Goal: Information Seeking & Learning: Learn about a topic

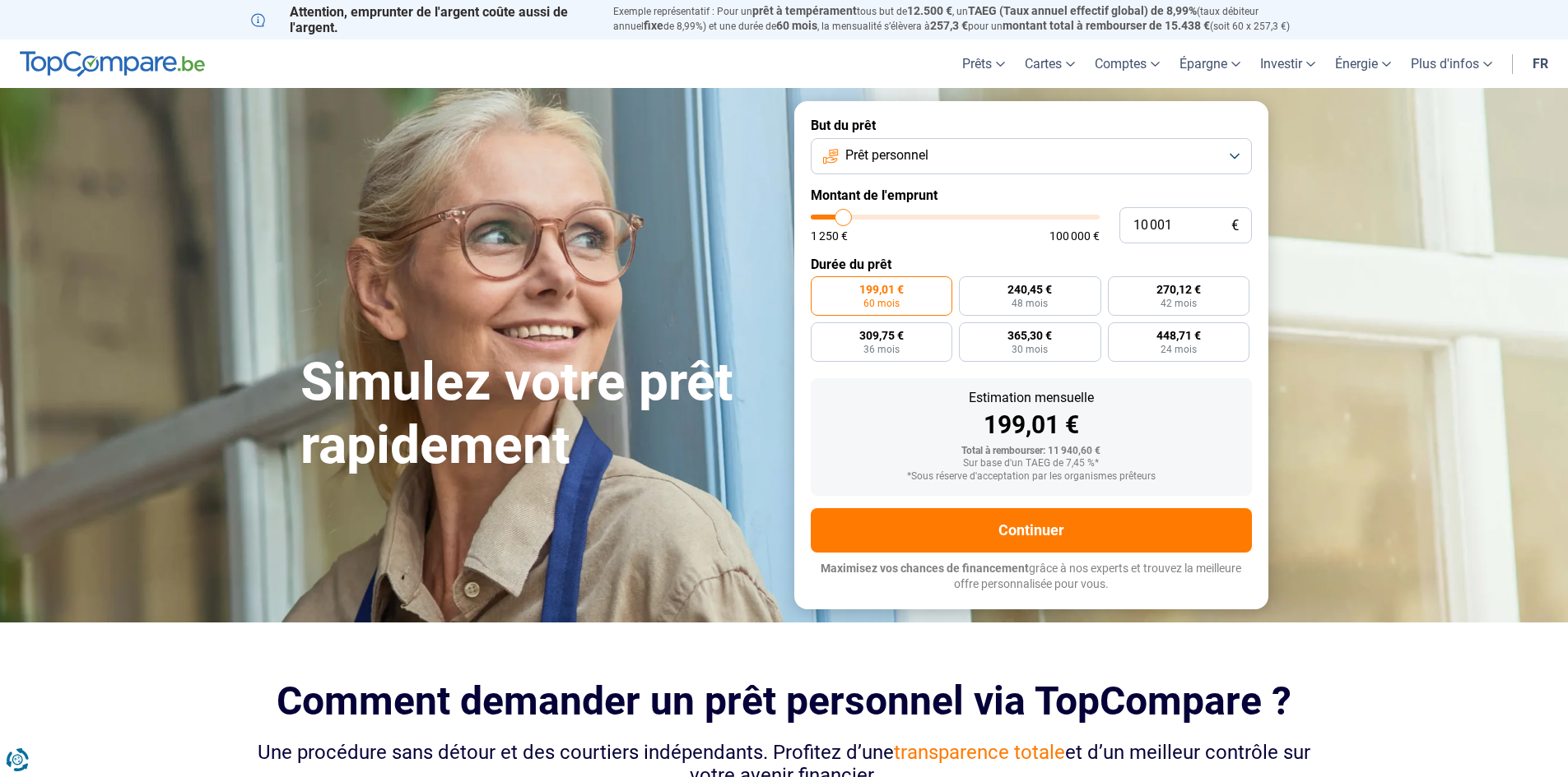
type input "11 500"
type input "11500"
type input "12 000"
type input "12000"
type input "13 500"
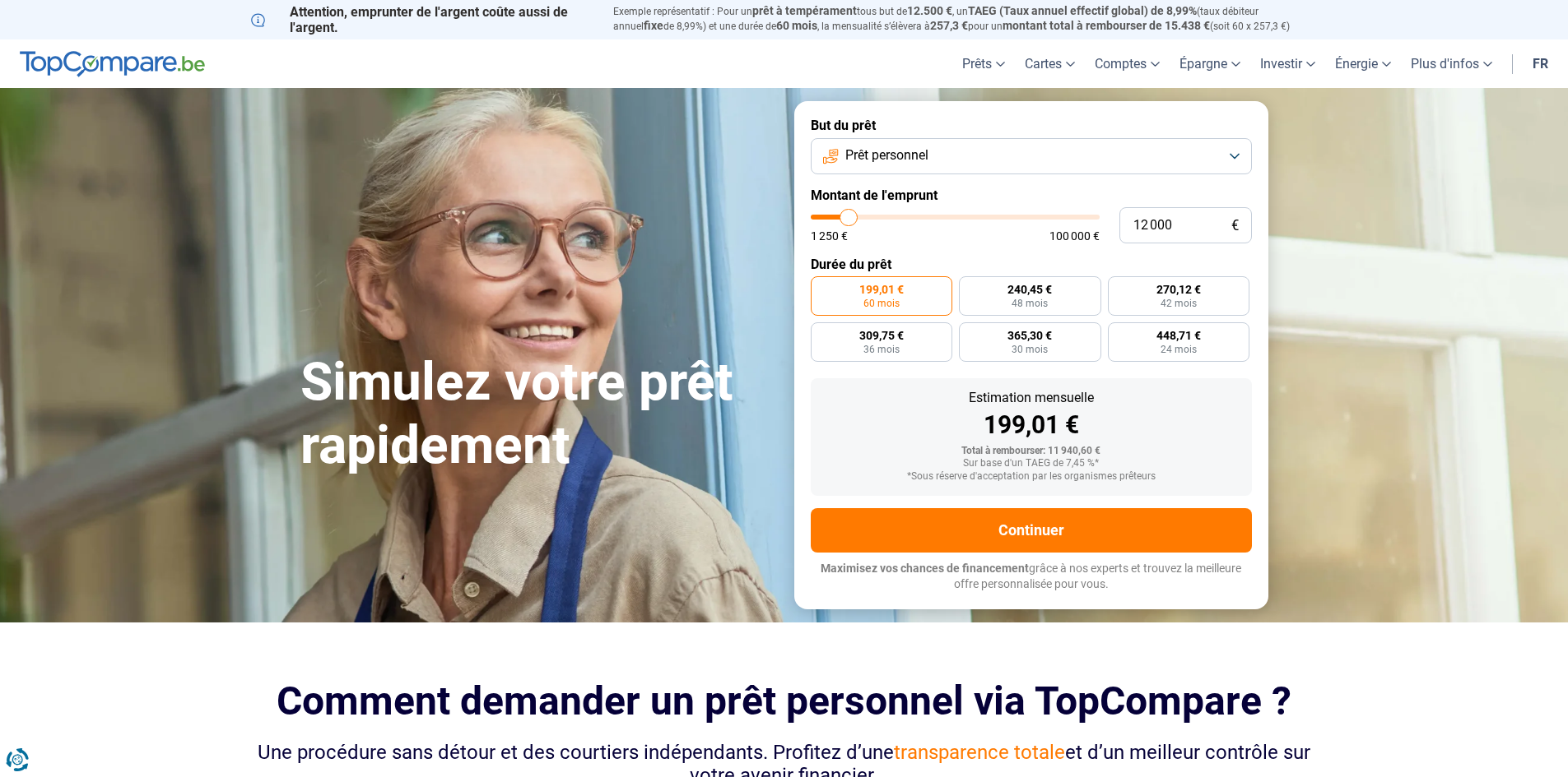
type input "13500"
type input "15 750"
type input "15750"
type input "18 000"
type input "18000"
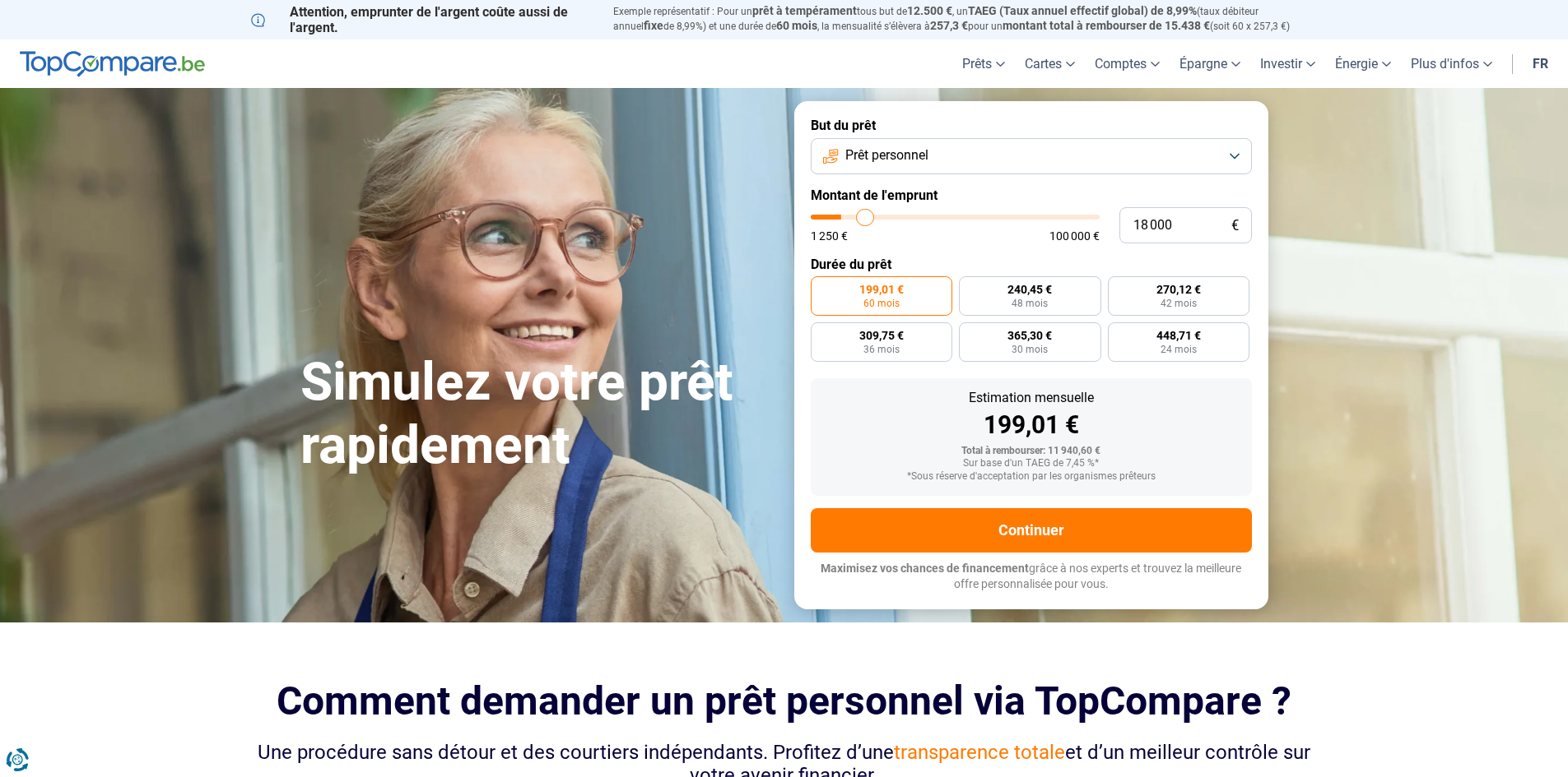
type input "20 750"
type input "20750"
type input "23 250"
type input "23250"
type input "25 250"
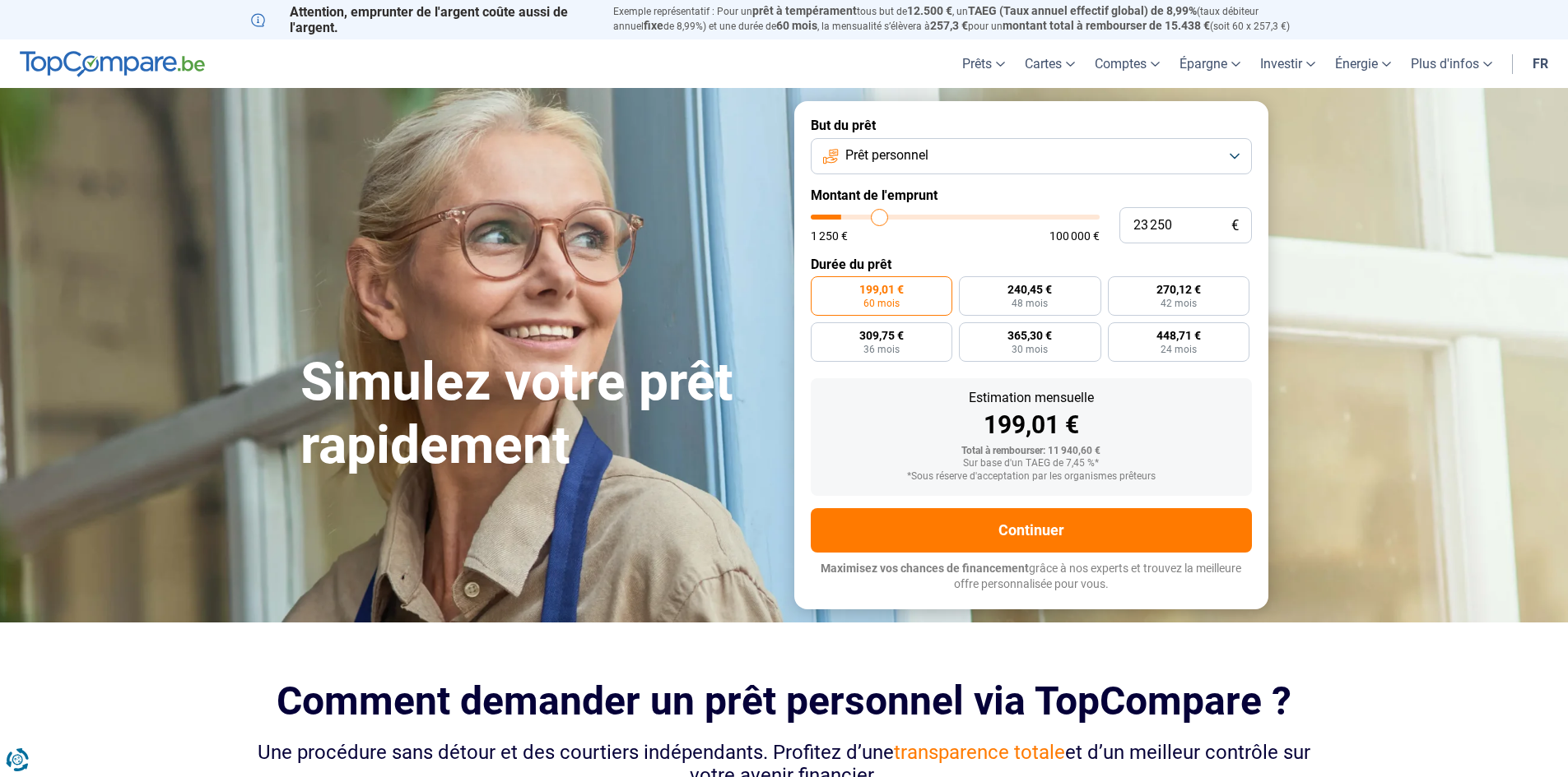
type input "25250"
type input "28 000"
type input "28000"
type input "30 750"
type input "30750"
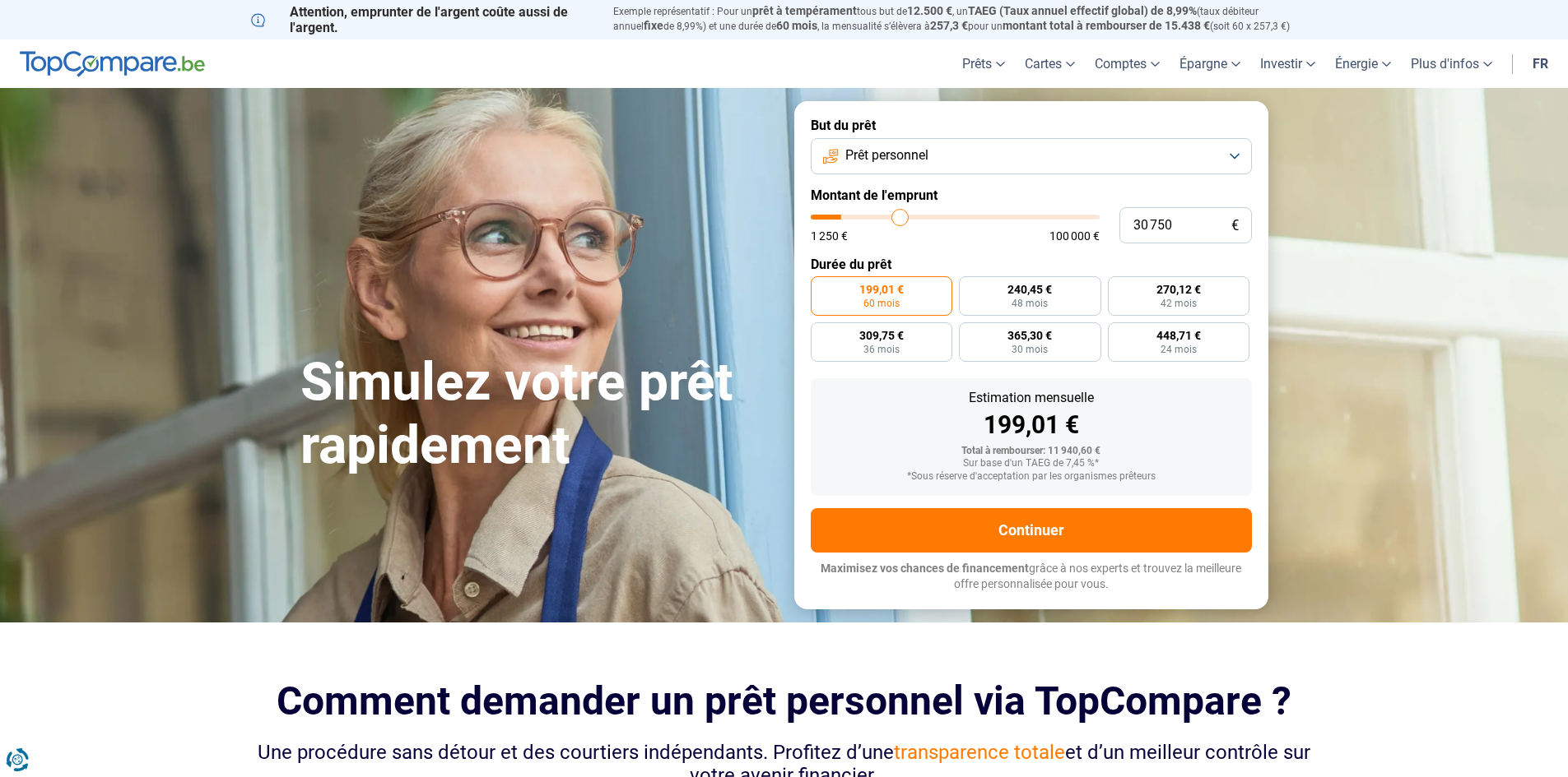
type input "32 250"
type input "32250"
type input "34 000"
type input "34000"
type input "35 750"
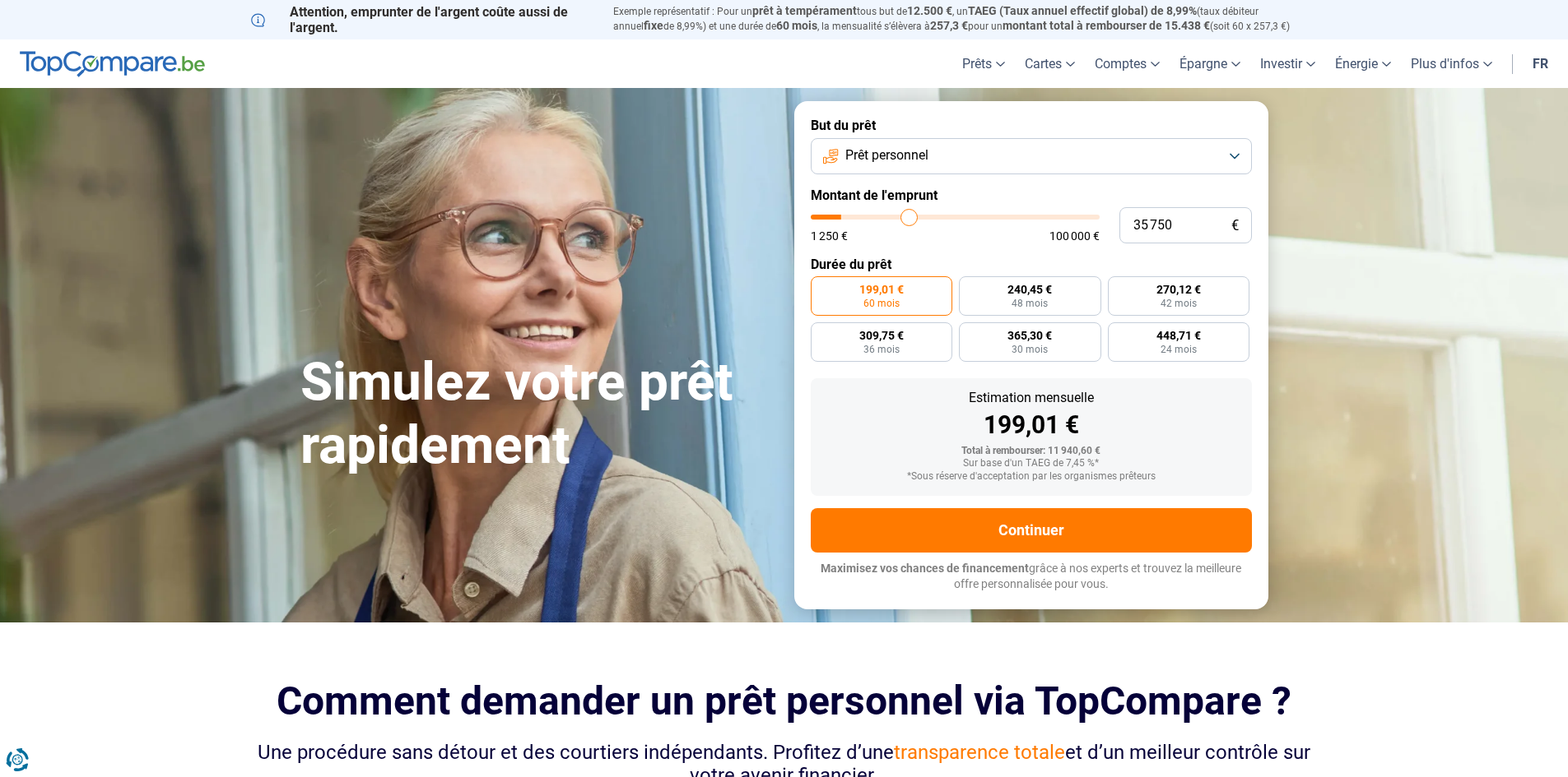
type input "35750"
type input "36 750"
type input "36750"
type input "38 000"
type input "38000"
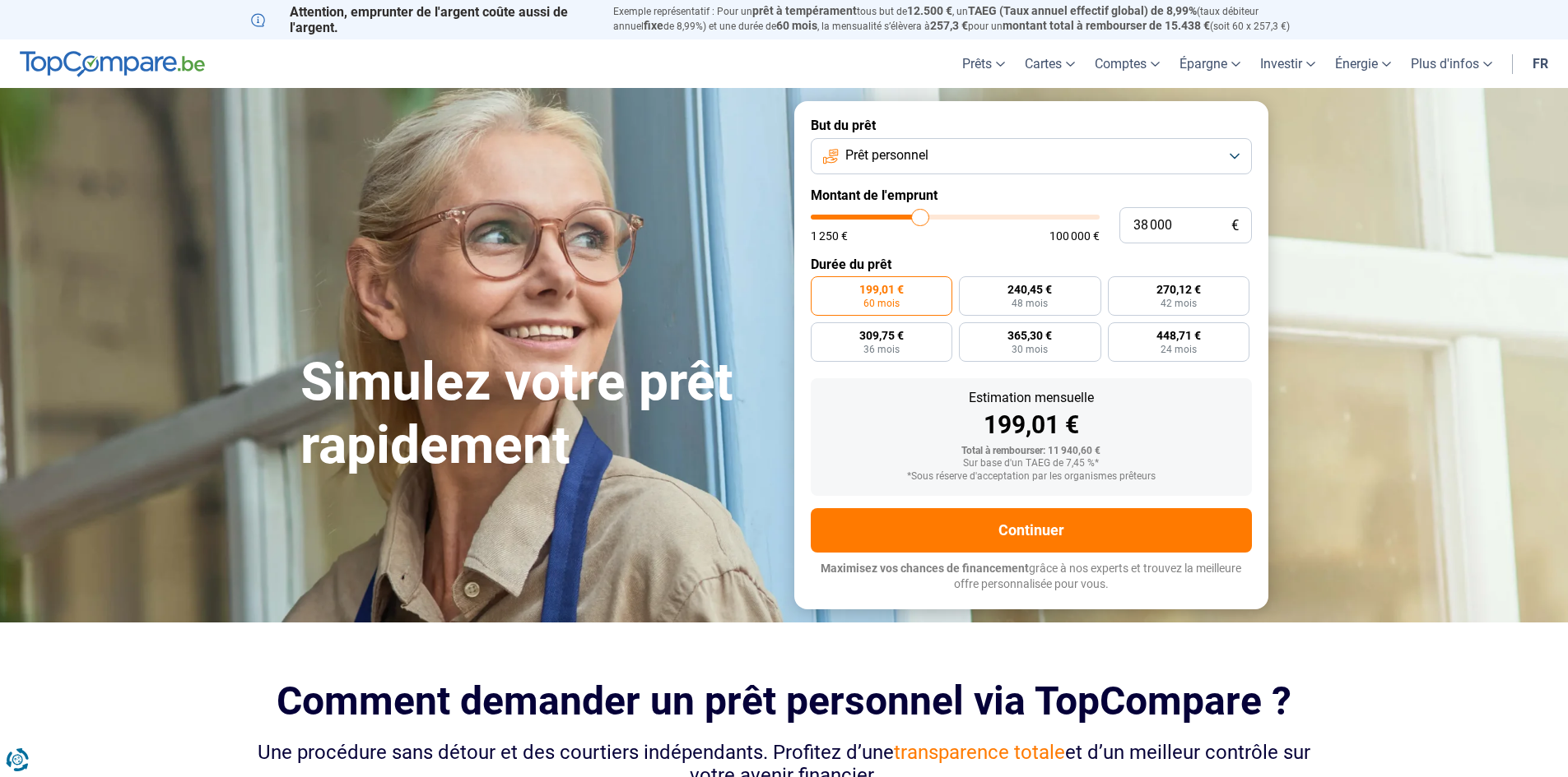
type input "38 250"
type input "38250"
type input "39 500"
type input "39500"
type input "40 000"
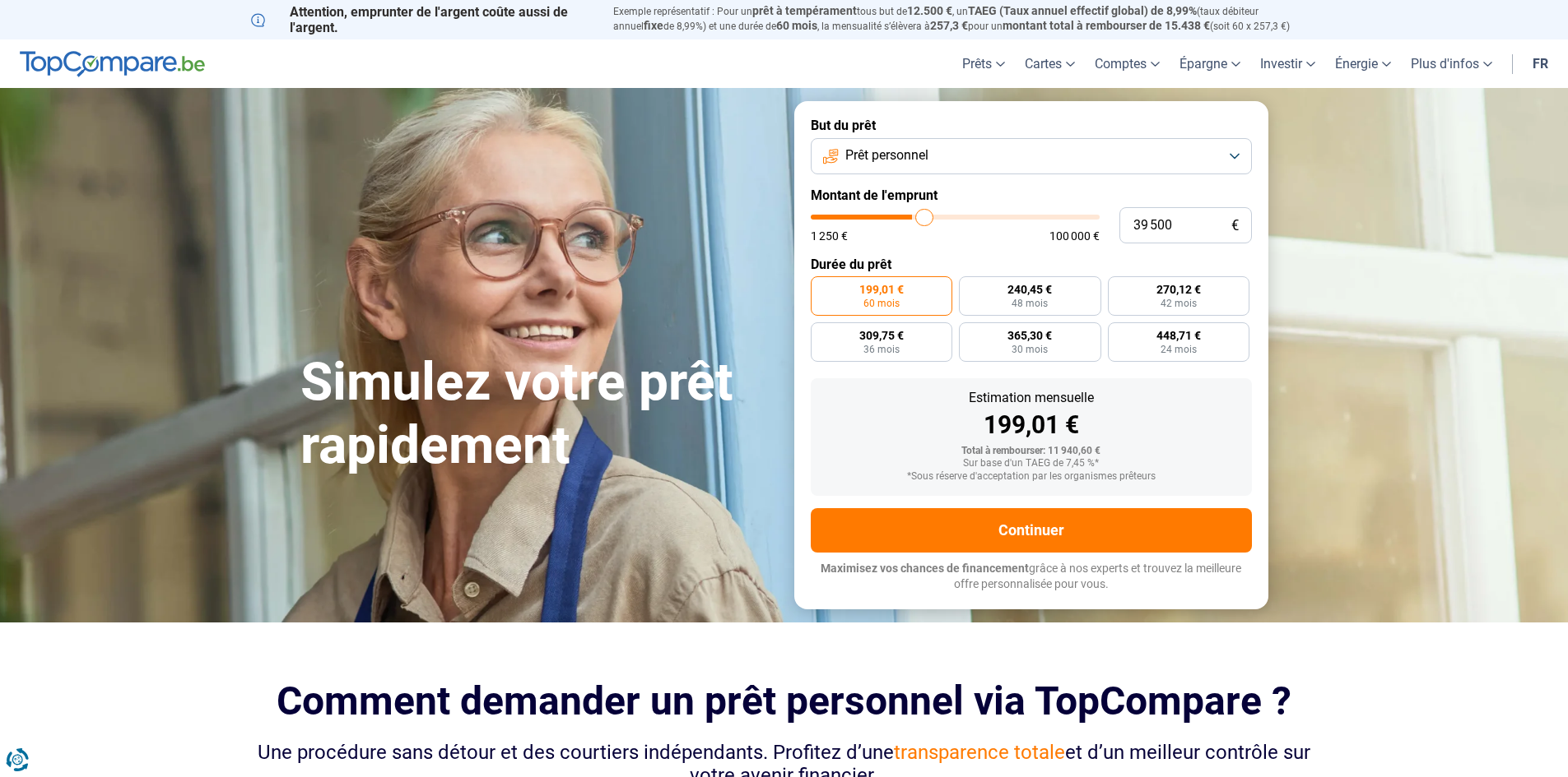
type input "40000"
type input "41 000"
type input "41000"
type input "41 250"
type input "41250"
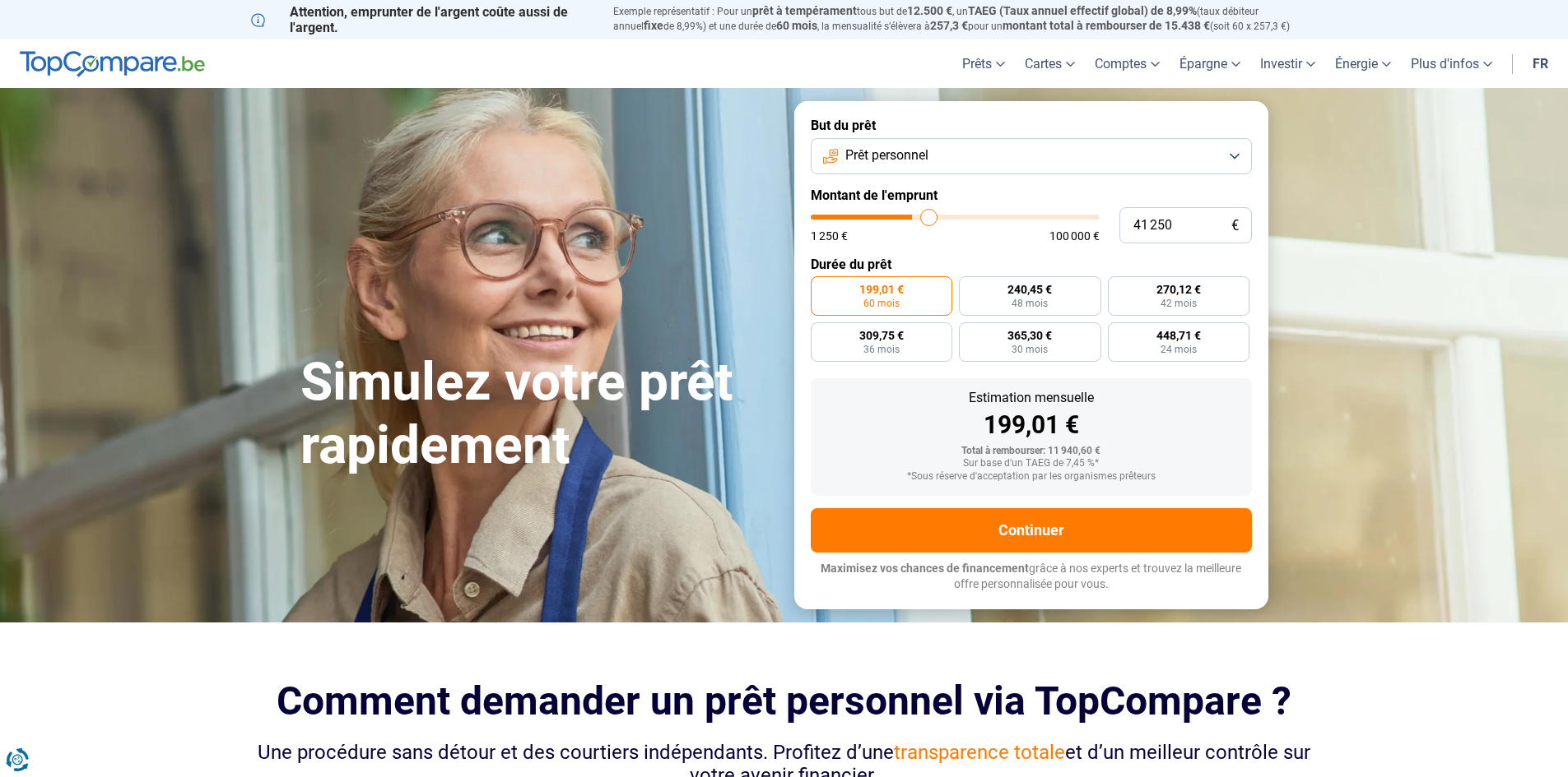
type input "42 000"
type input "42000"
type input "42 250"
type input "42250"
type input "42 500"
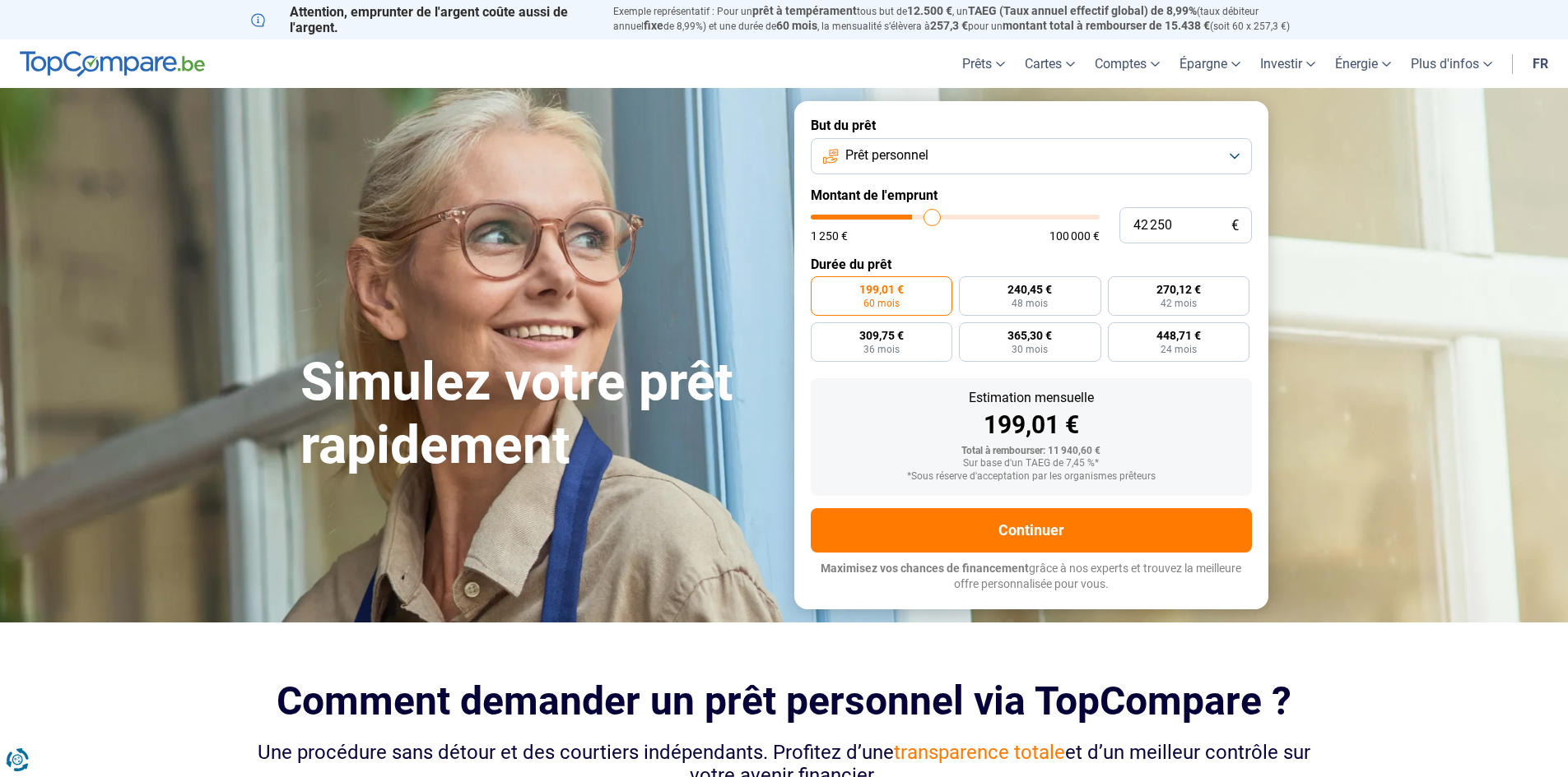
type input "42500"
type input "43 500"
type input "43500"
type input "44 000"
type input "44000"
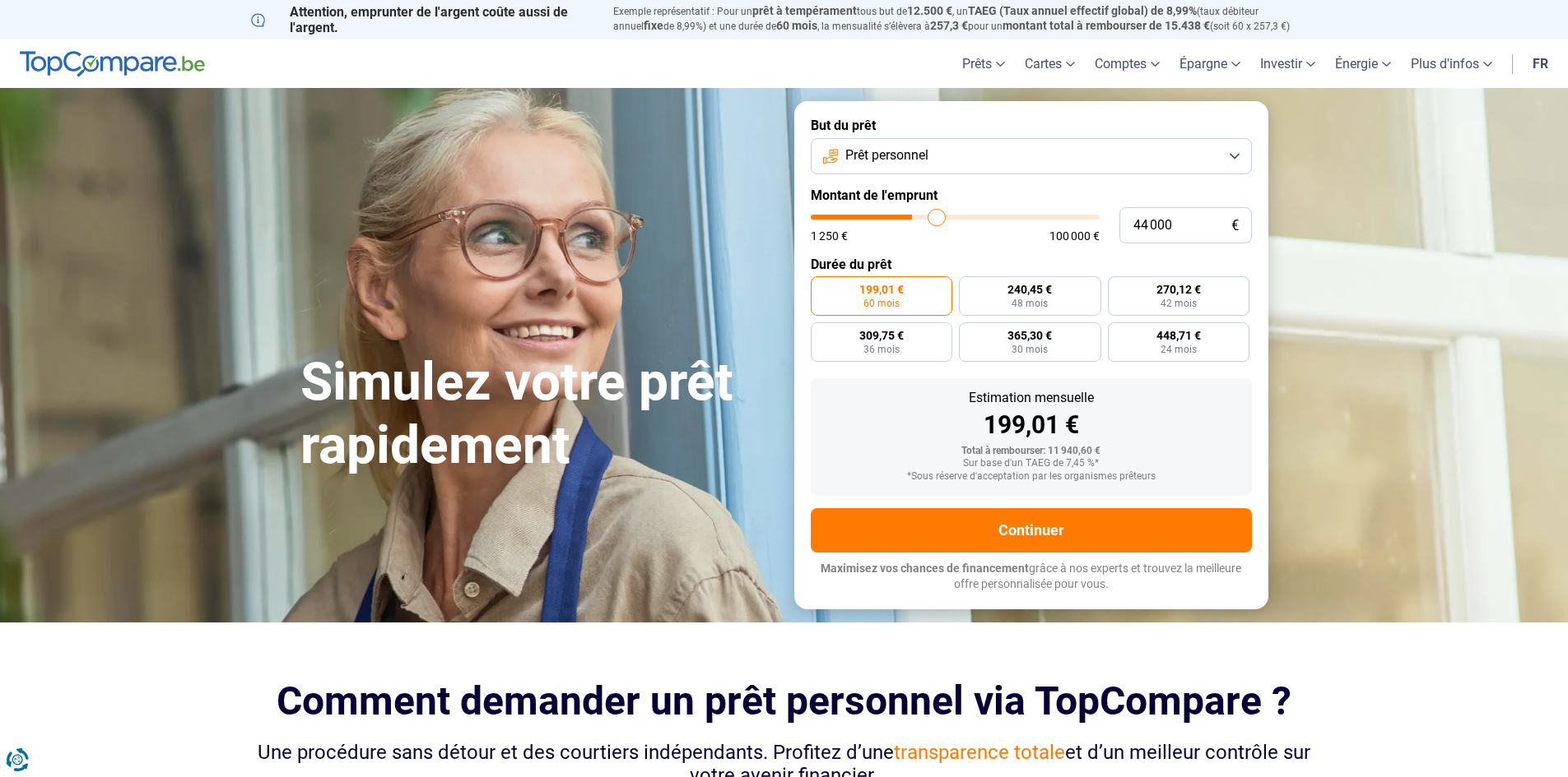
type input "44 250"
type input "44250"
type input "45 250"
type input "45250"
type input "45 750"
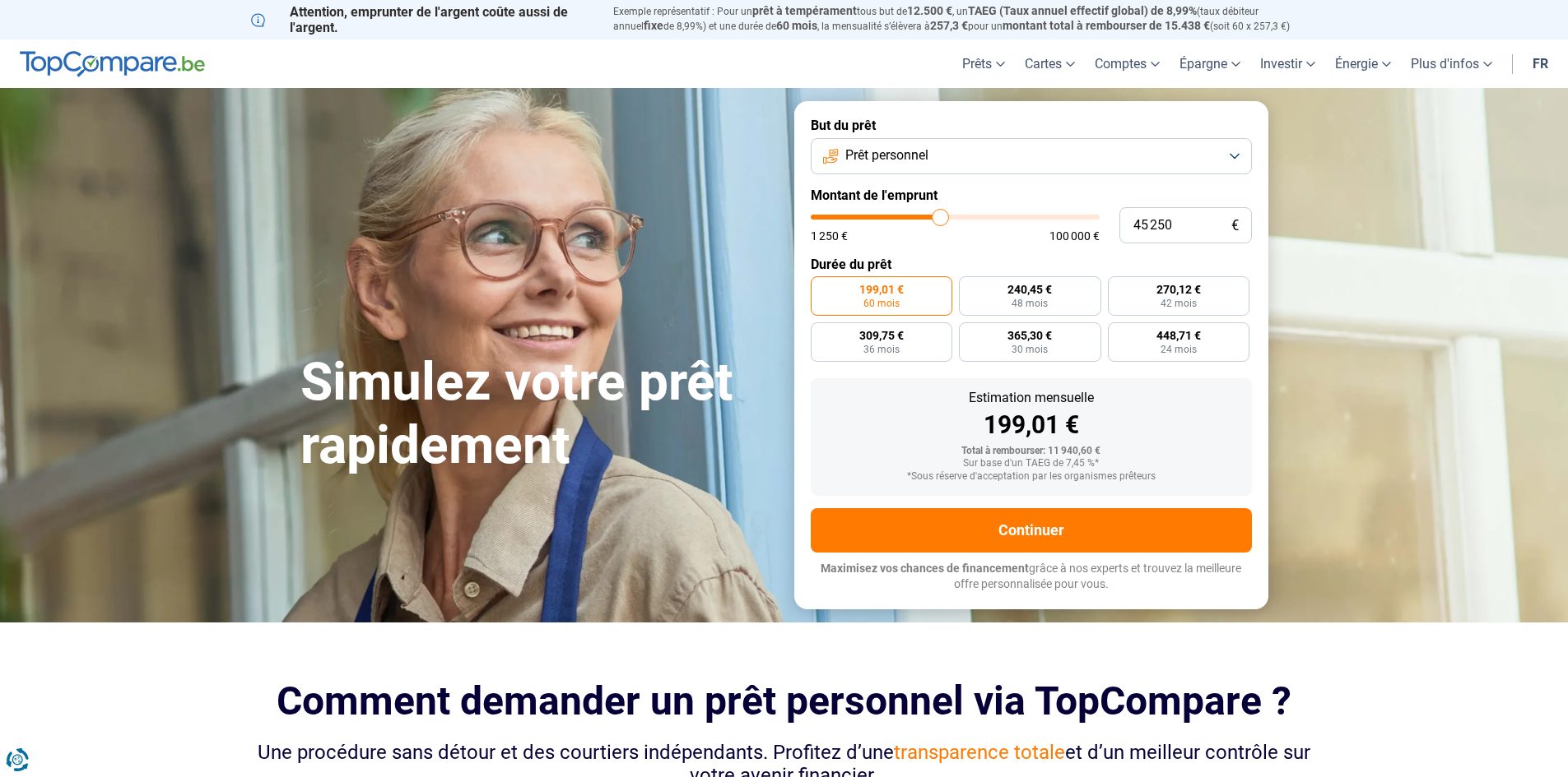
type input "45750"
type input "46 750"
type input "46750"
type input "47 000"
type input "47000"
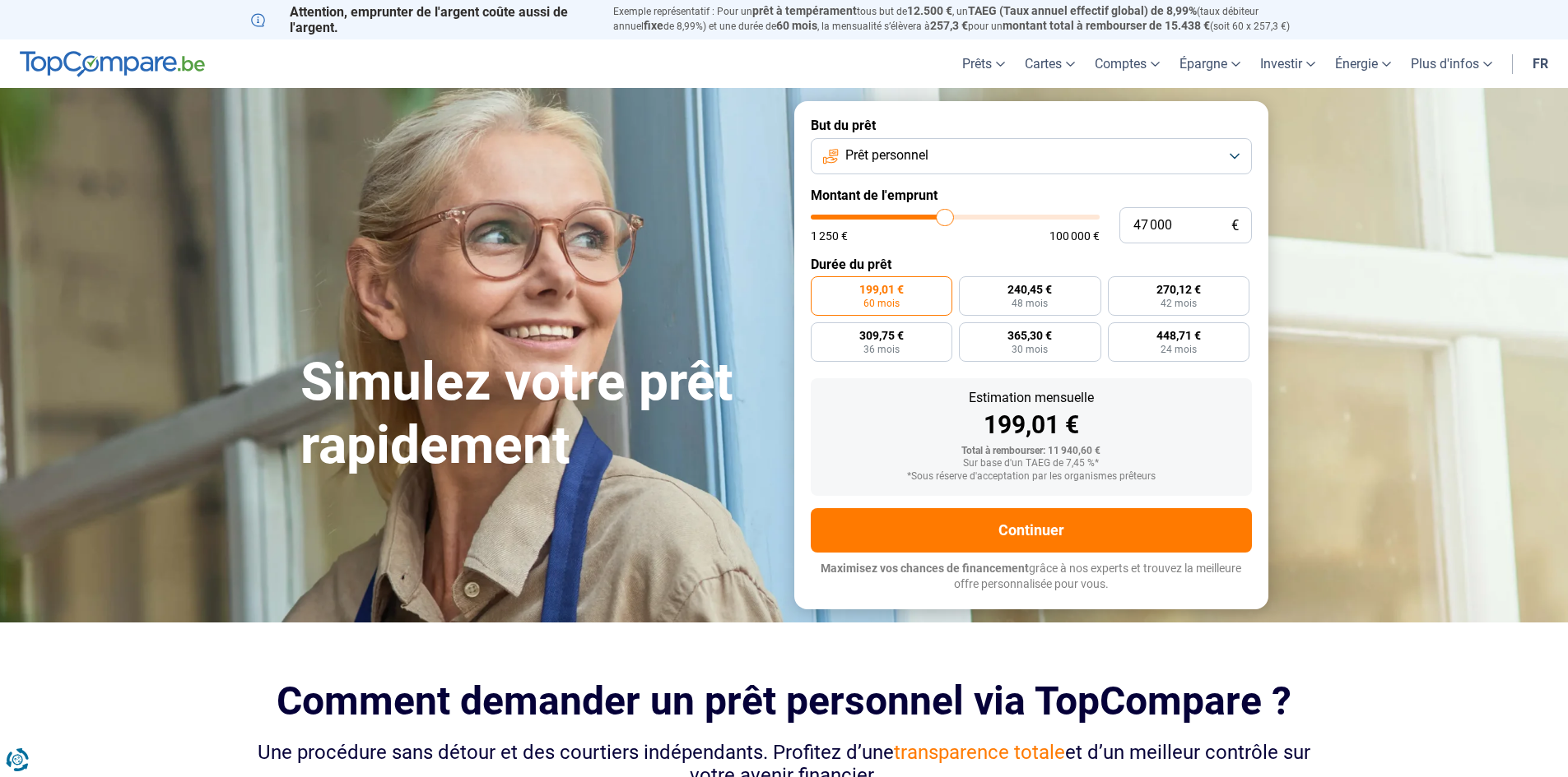
type input "47 250"
type input "47250"
type input "47 500"
type input "47500"
type input "48 000"
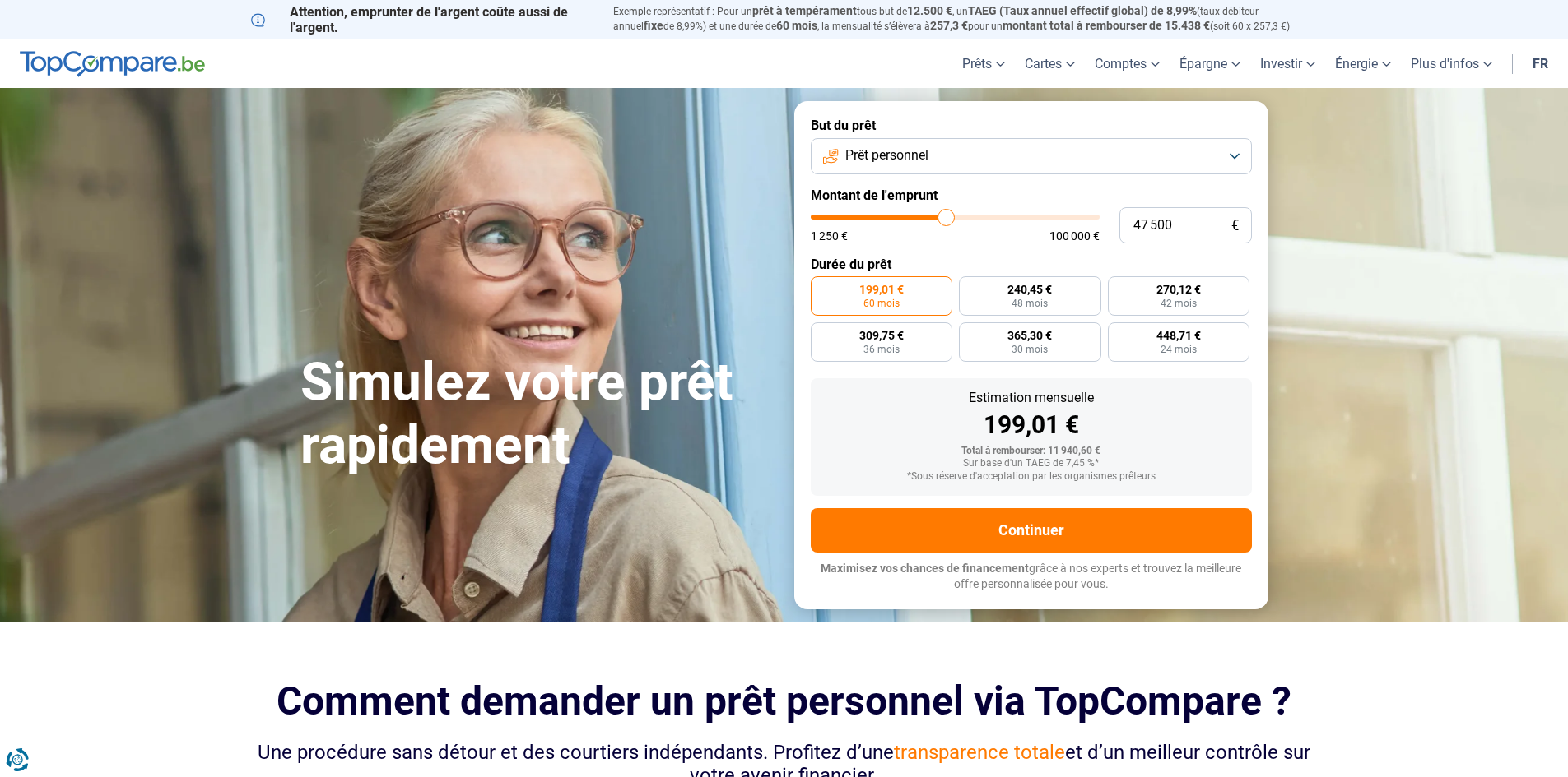
type input "48000"
type input "48 500"
type input "48500"
type input "48 750"
type input "48750"
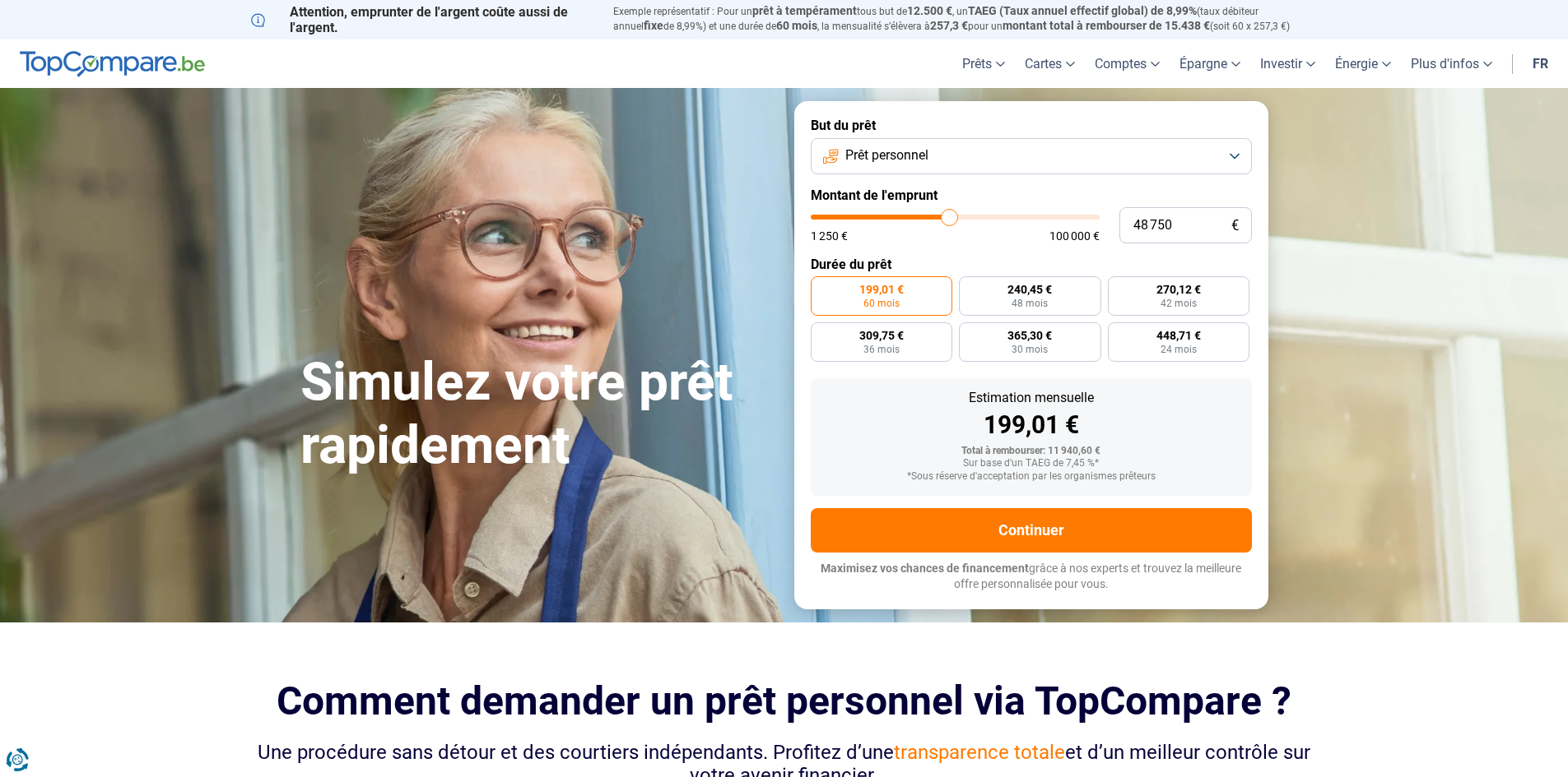
type input "48 250"
type input "48250"
type input "46 500"
type input "46500"
type input "45 500"
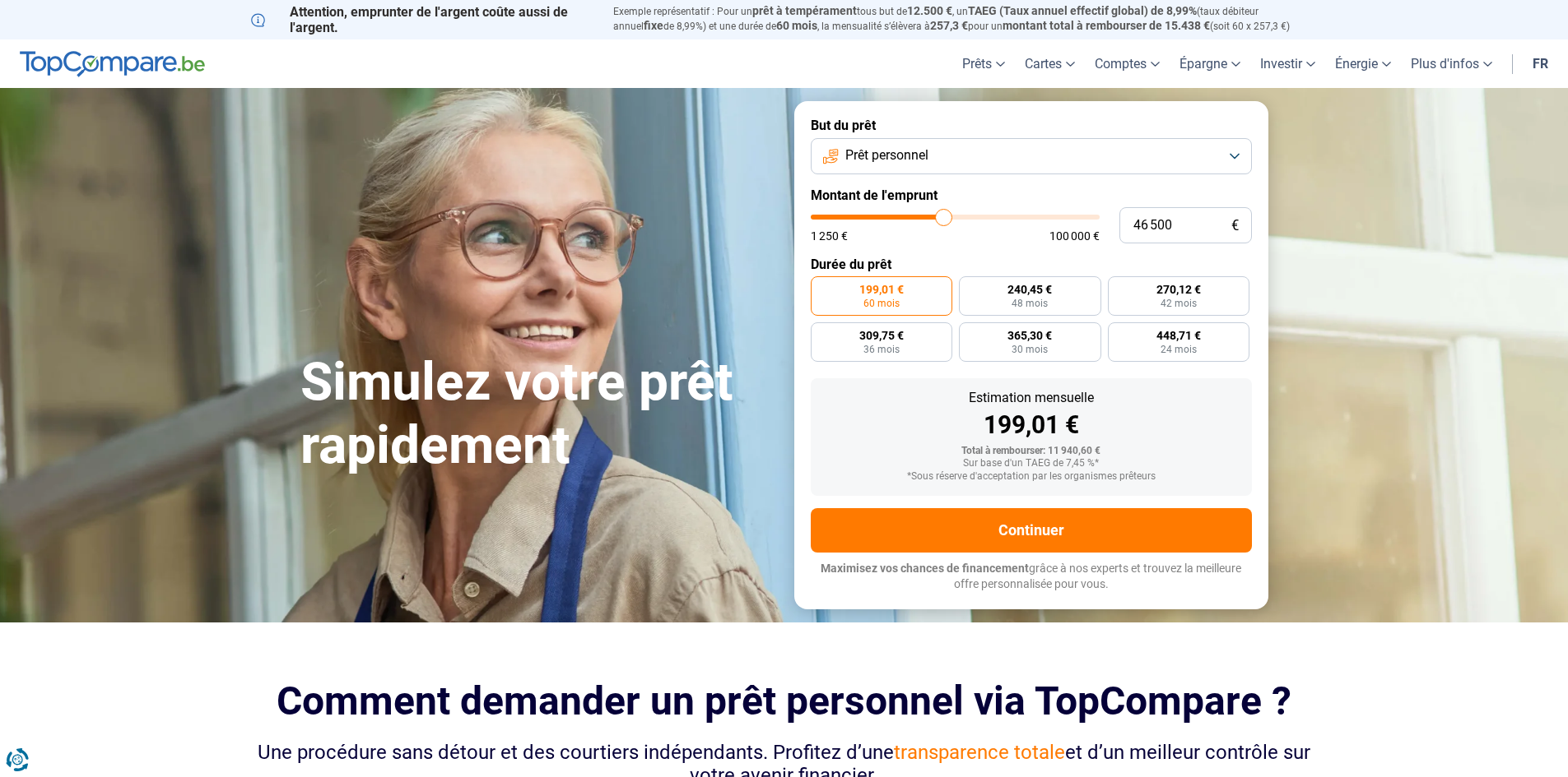
type input "45500"
type input "42 500"
type input "42500"
type input "40 750"
type input "40750"
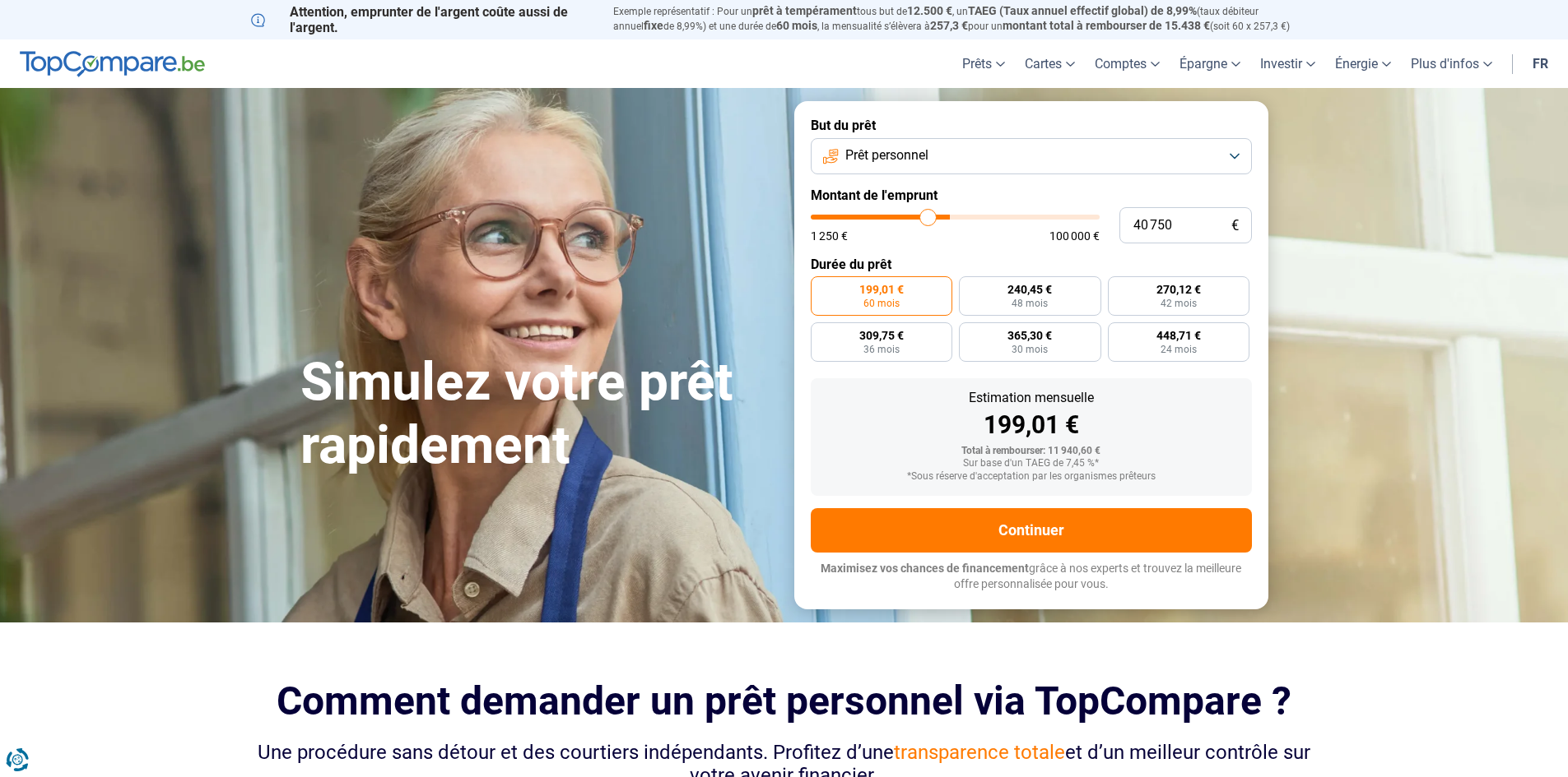
type input "39 250"
type input "39250"
type input "38 000"
type input "38000"
type input "36 750"
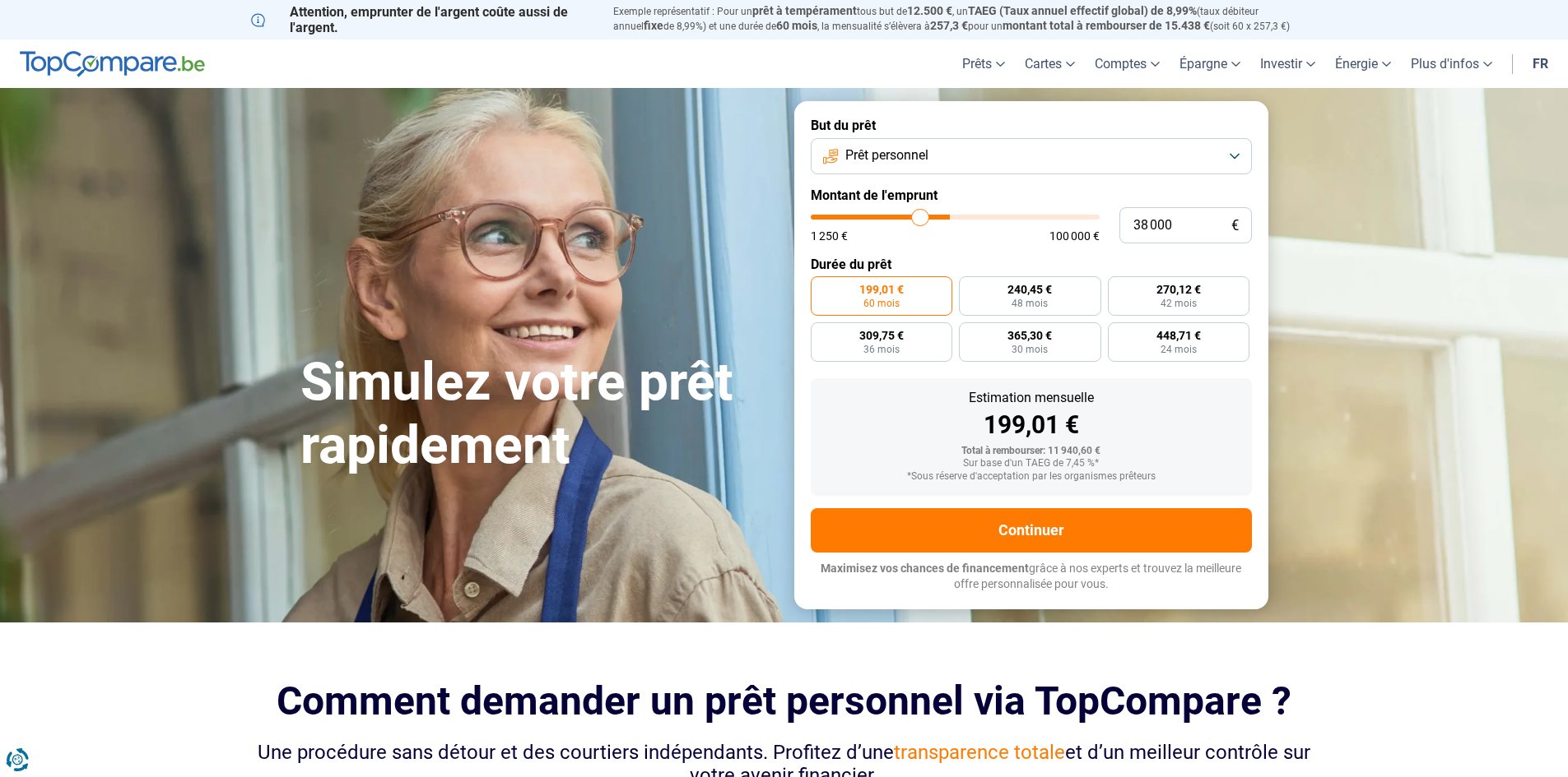
type input "36750"
type input "36 500"
type input "36500"
type input "36 250"
type input "36250"
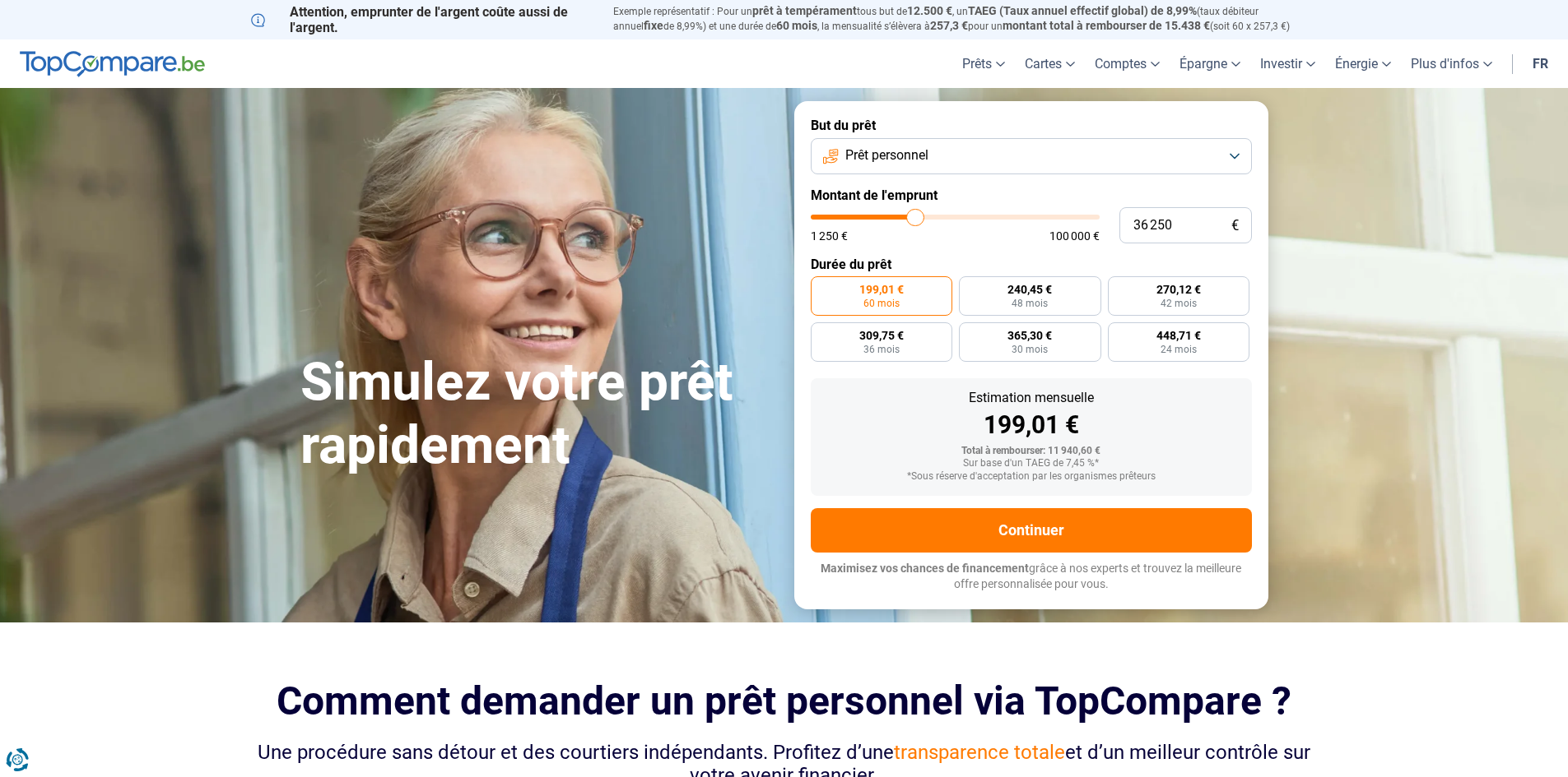
type input "35 750"
type input "35750"
type input "35 500"
type input "35500"
type input "35 250"
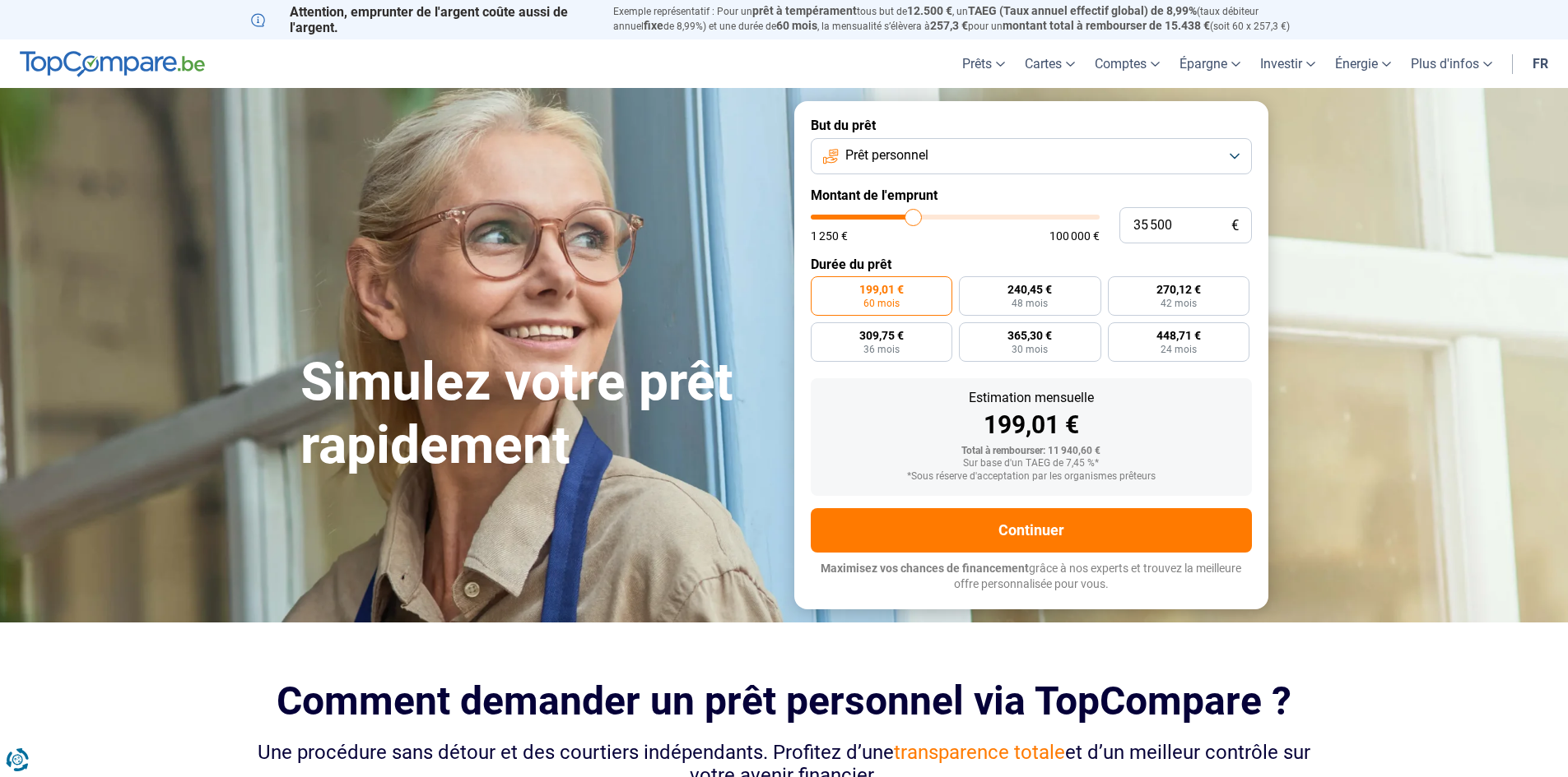
type input "35250"
type input "35 000"
type input "35000"
type input "34 750"
type input "34750"
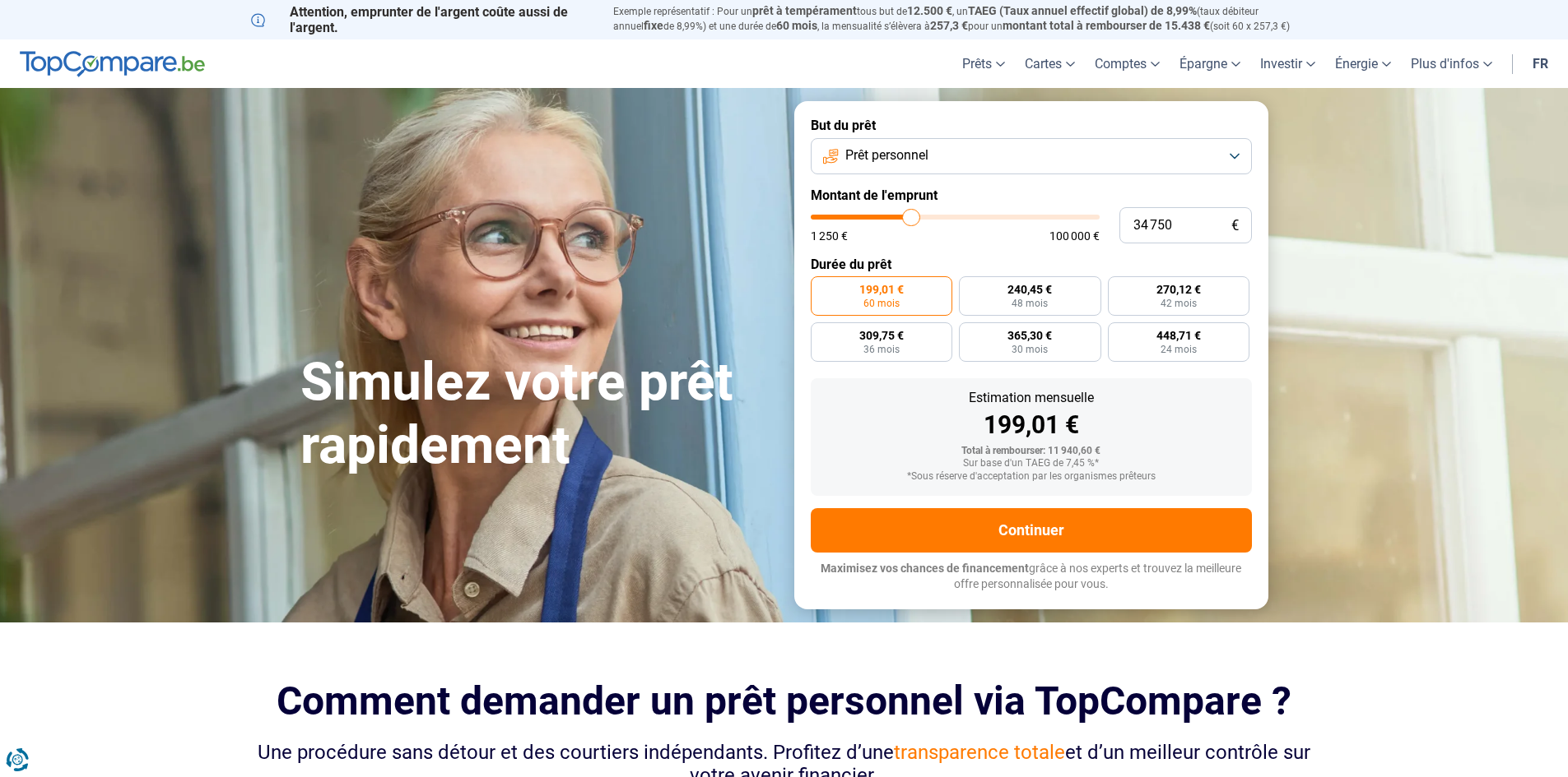
type input "34 000"
type input "34000"
type input "33 750"
type input "33750"
type input "33 250"
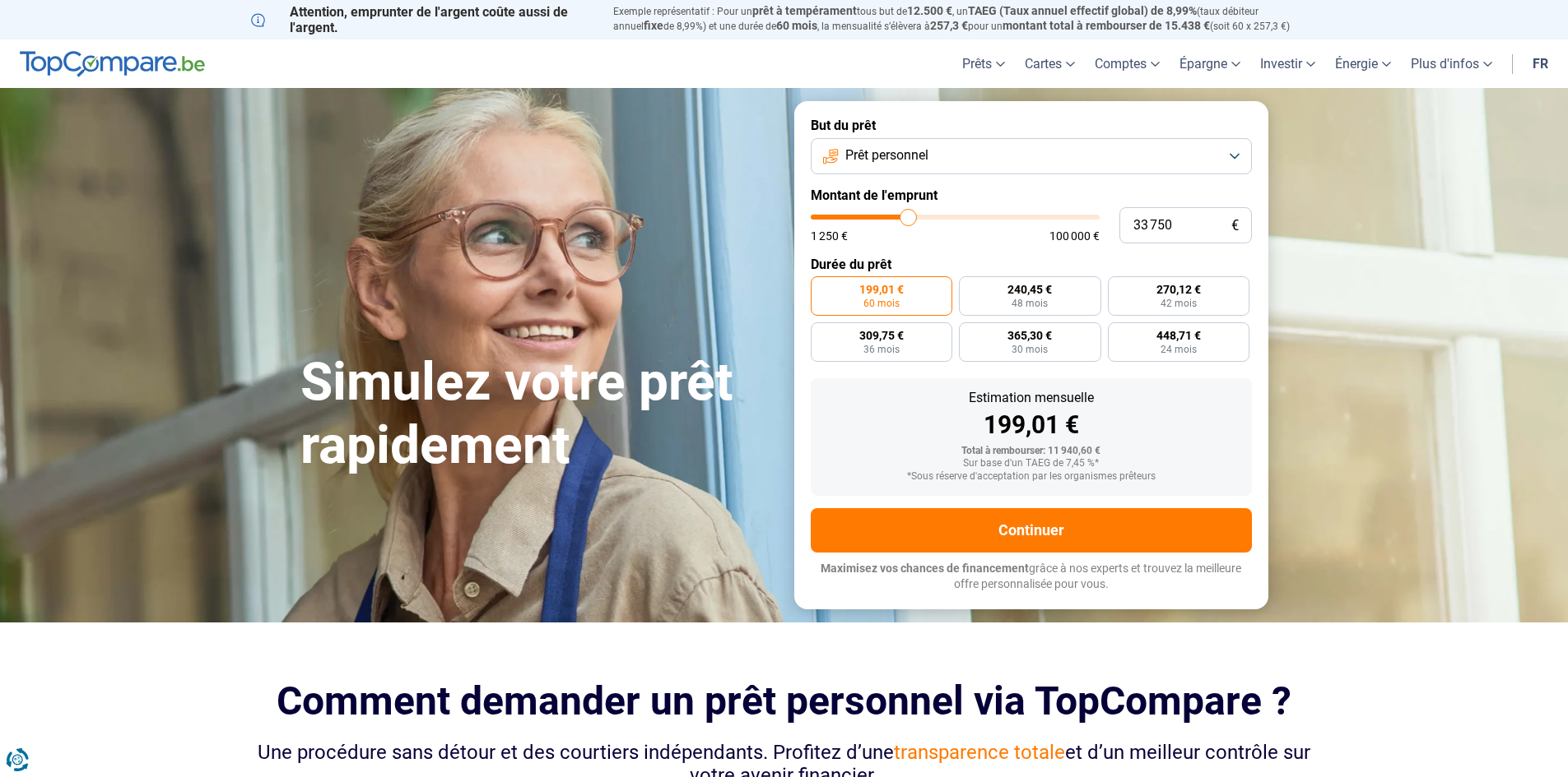
type input "33250"
type input "32 250"
type input "32250"
type input "32 000"
type input "32000"
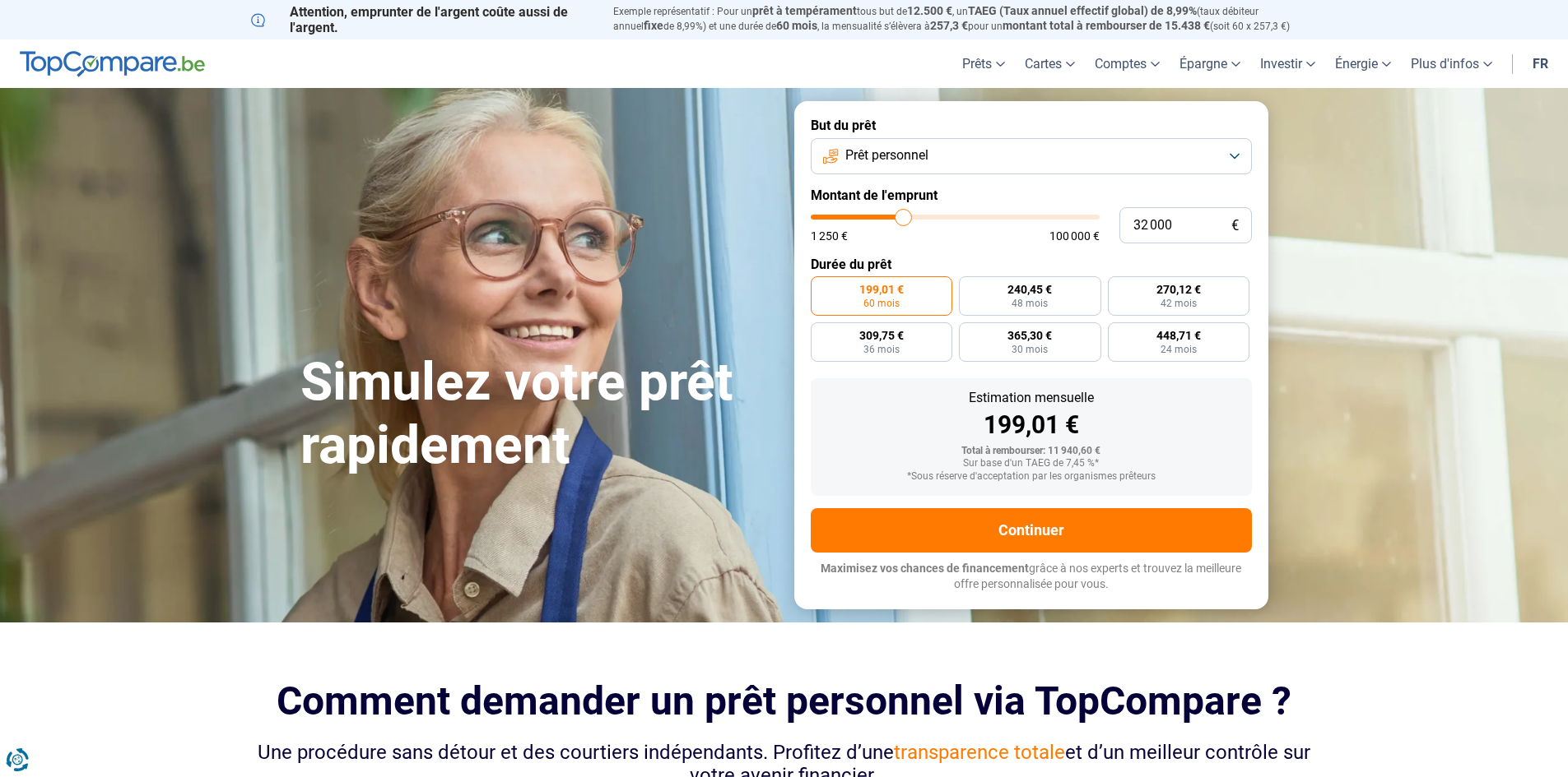
type input "31 000"
type input "31000"
type input "30 500"
type input "30500"
type input "29 750"
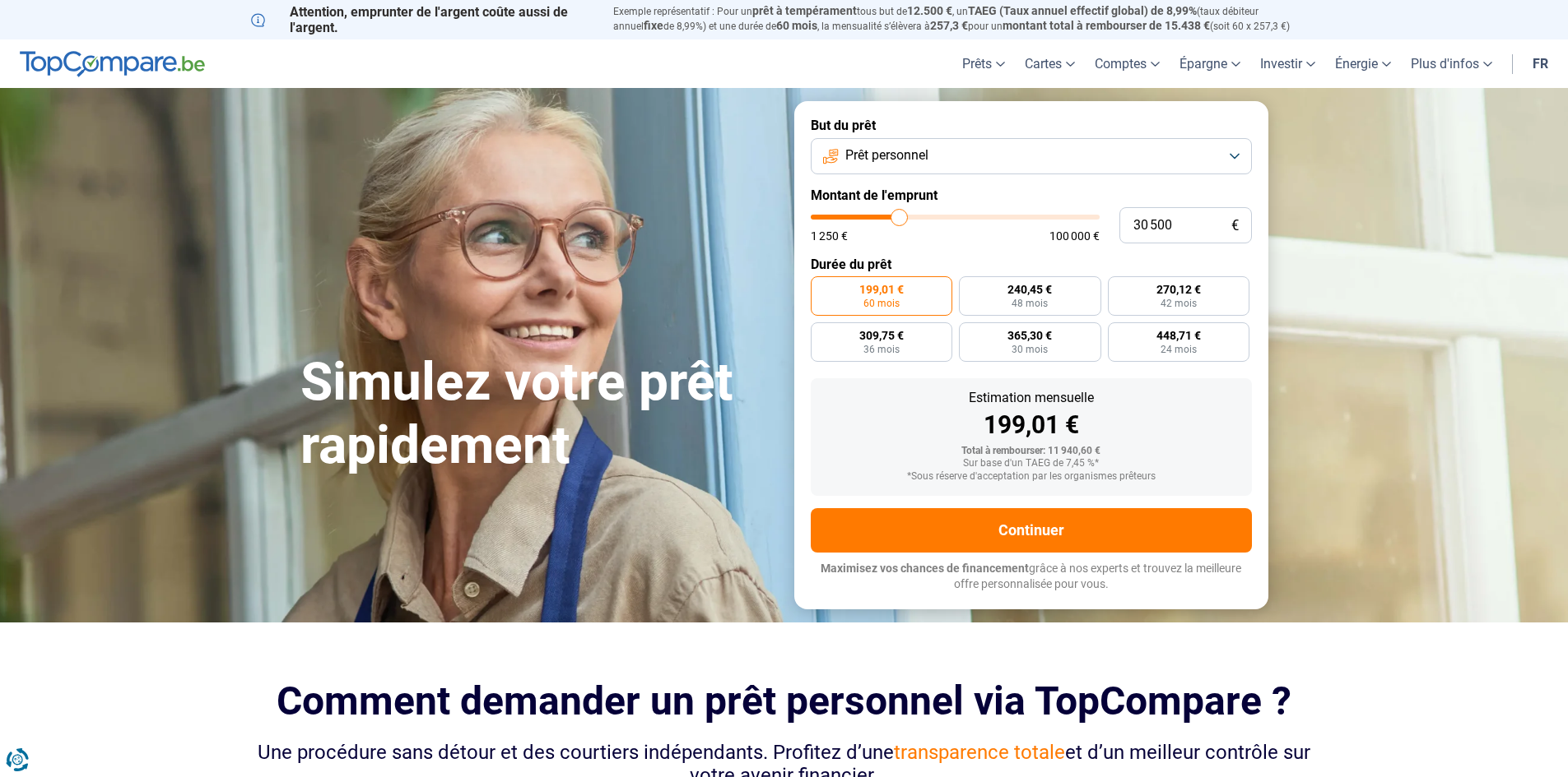
type input "29750"
type input "29 000"
type input "29000"
type input "28 000"
type input "28000"
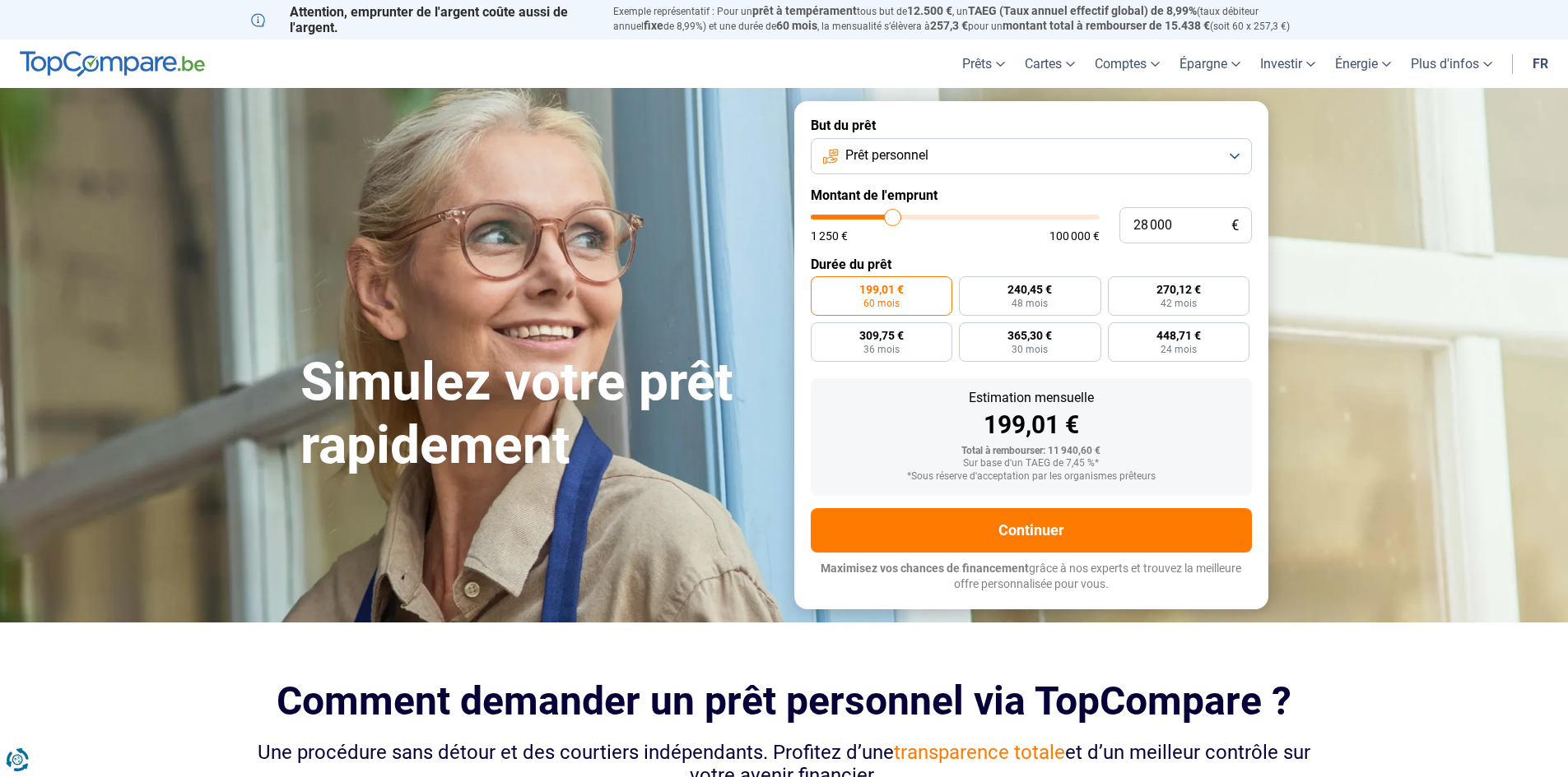
type input "27 500"
type input "27500"
type input "26 750"
type input "26750"
type input "26 500"
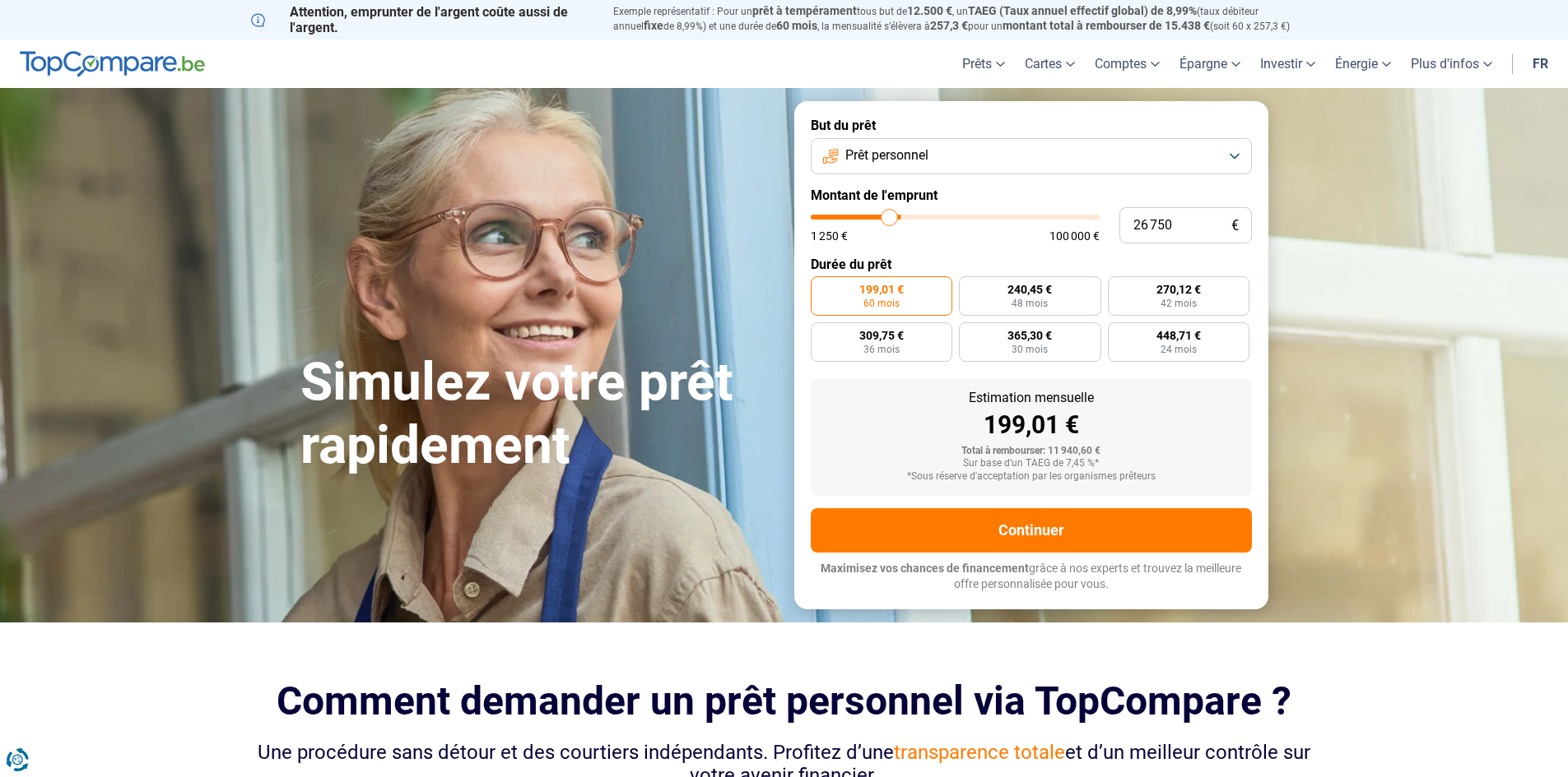
type input "26500"
type input "26 000"
type input "26000"
type input "25 750"
type input "25750"
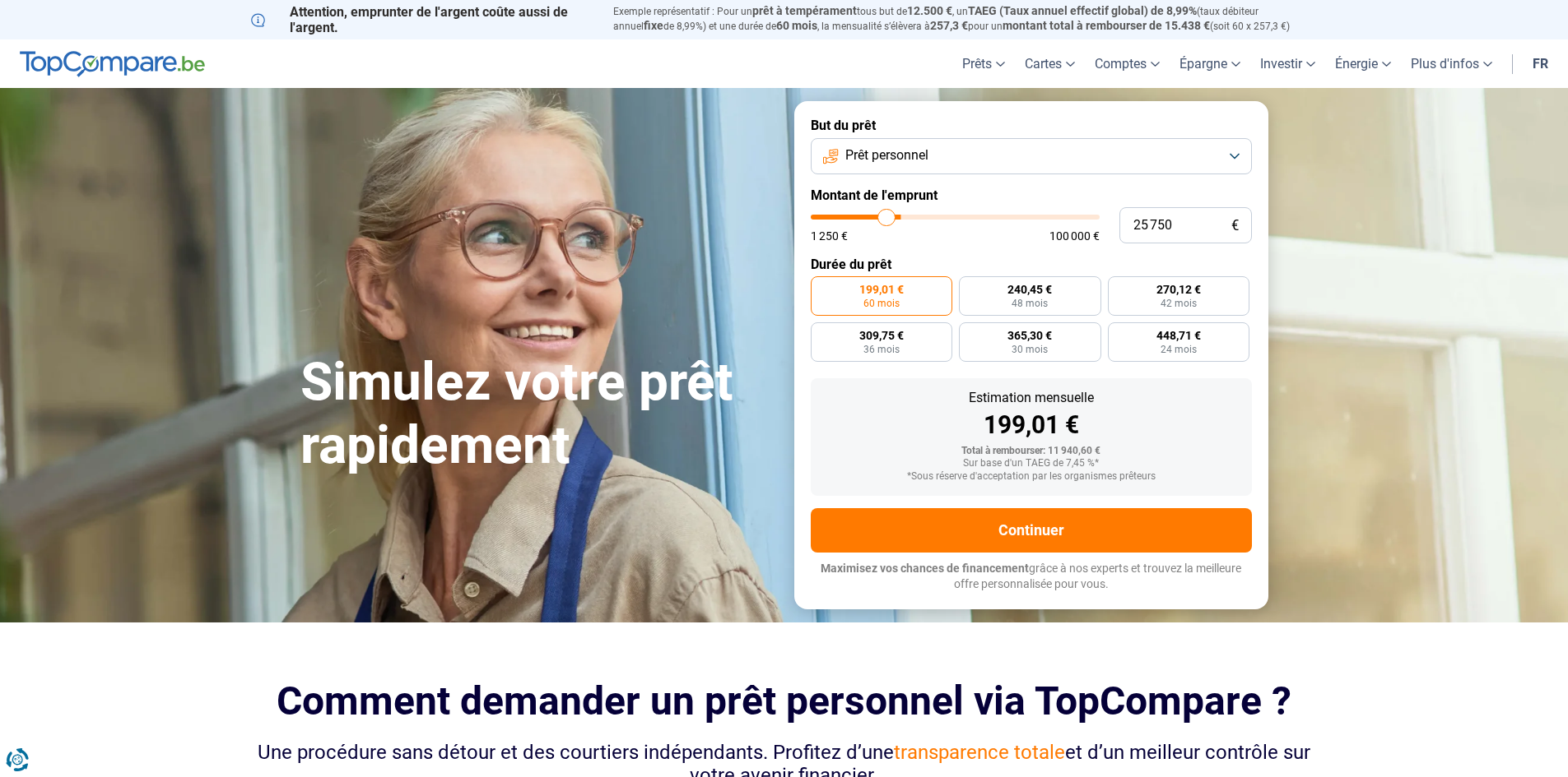
type input "25 000"
type input "25000"
type input "24 250"
type input "24250"
type input "23 500"
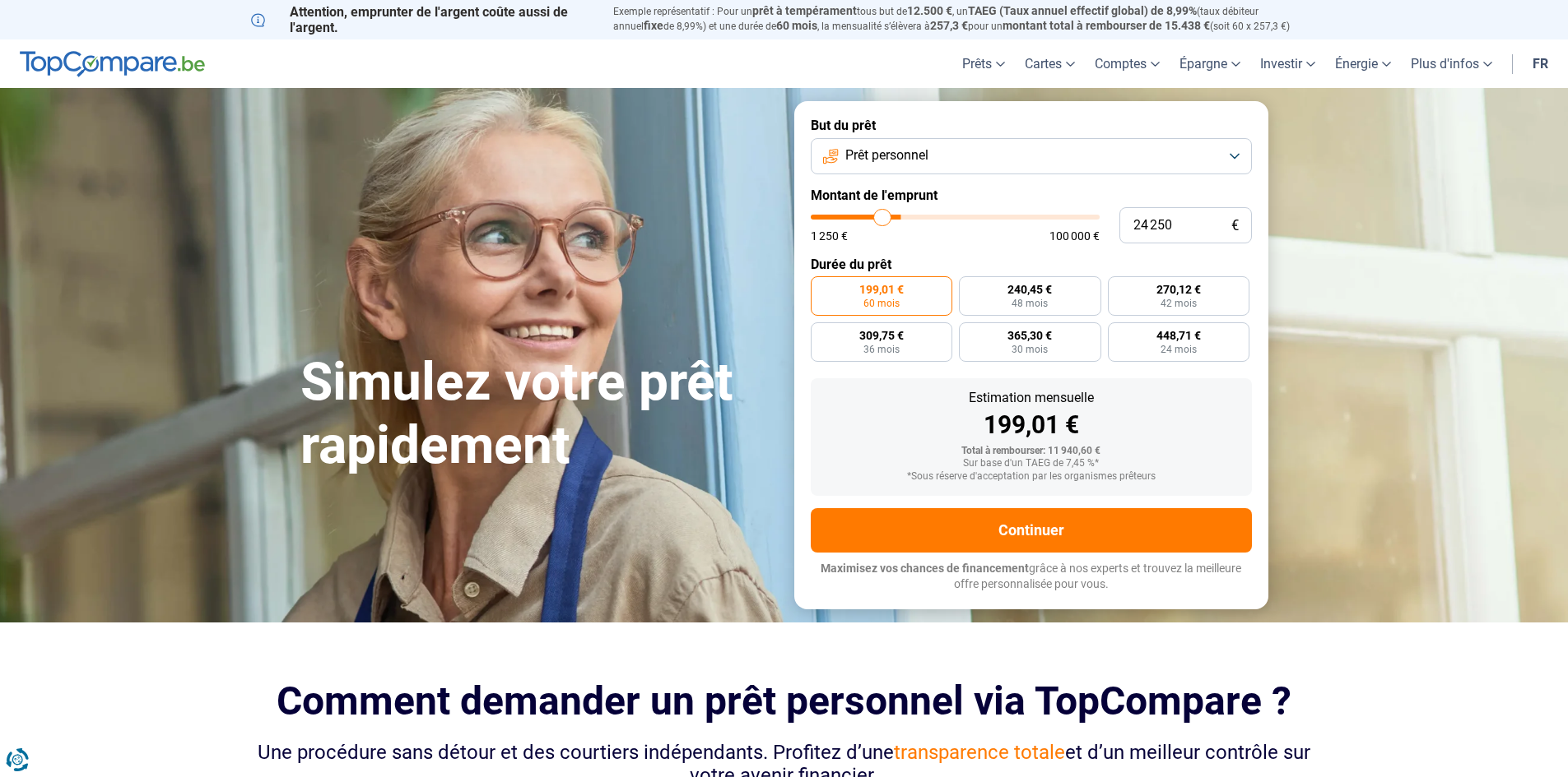
type input "23500"
type input "23 250"
type input "23250"
type input "23 000"
type input "23000"
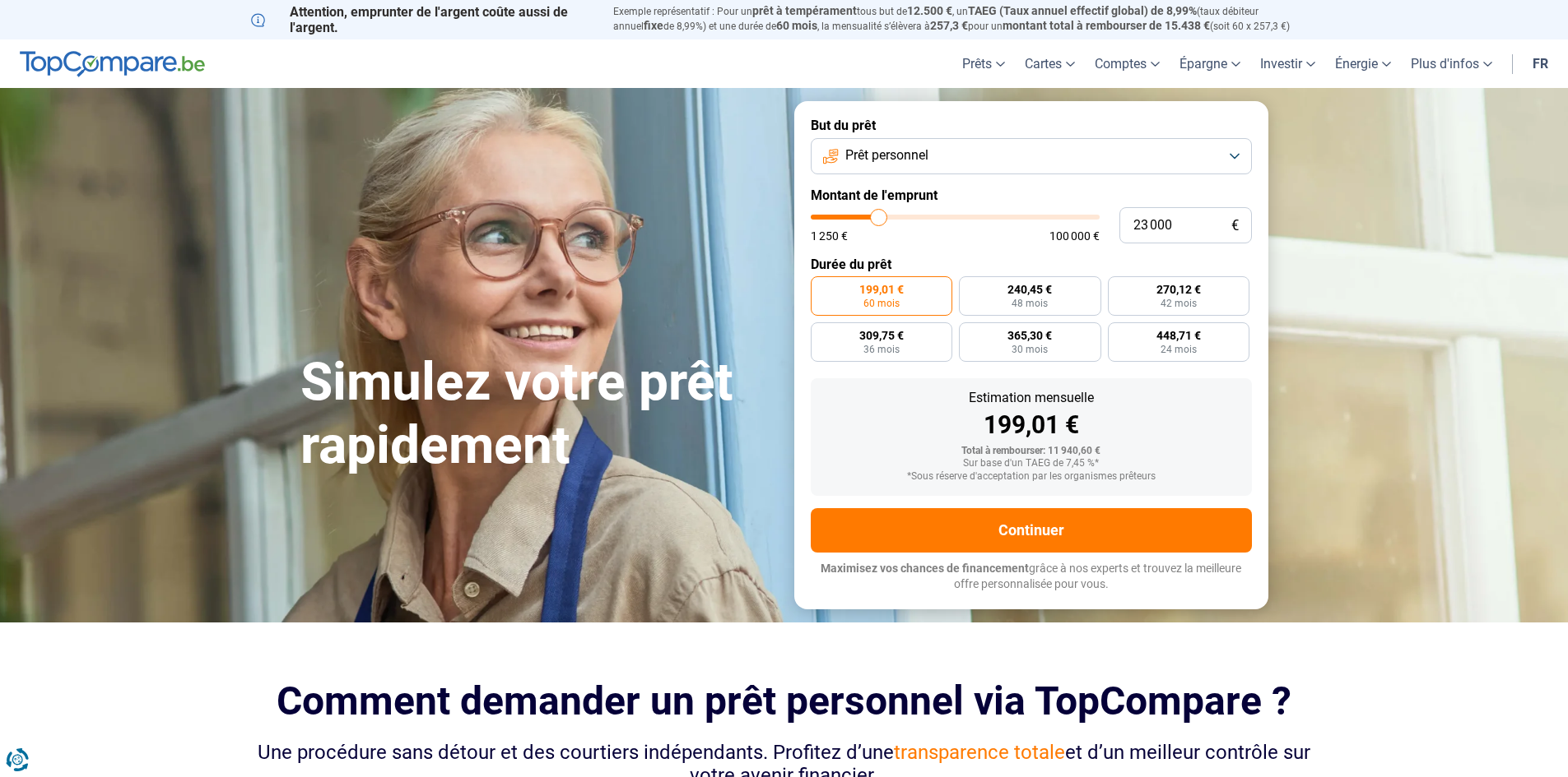
type input "22 750"
type input "22750"
type input "22 250"
type input "22250"
type input "22 000"
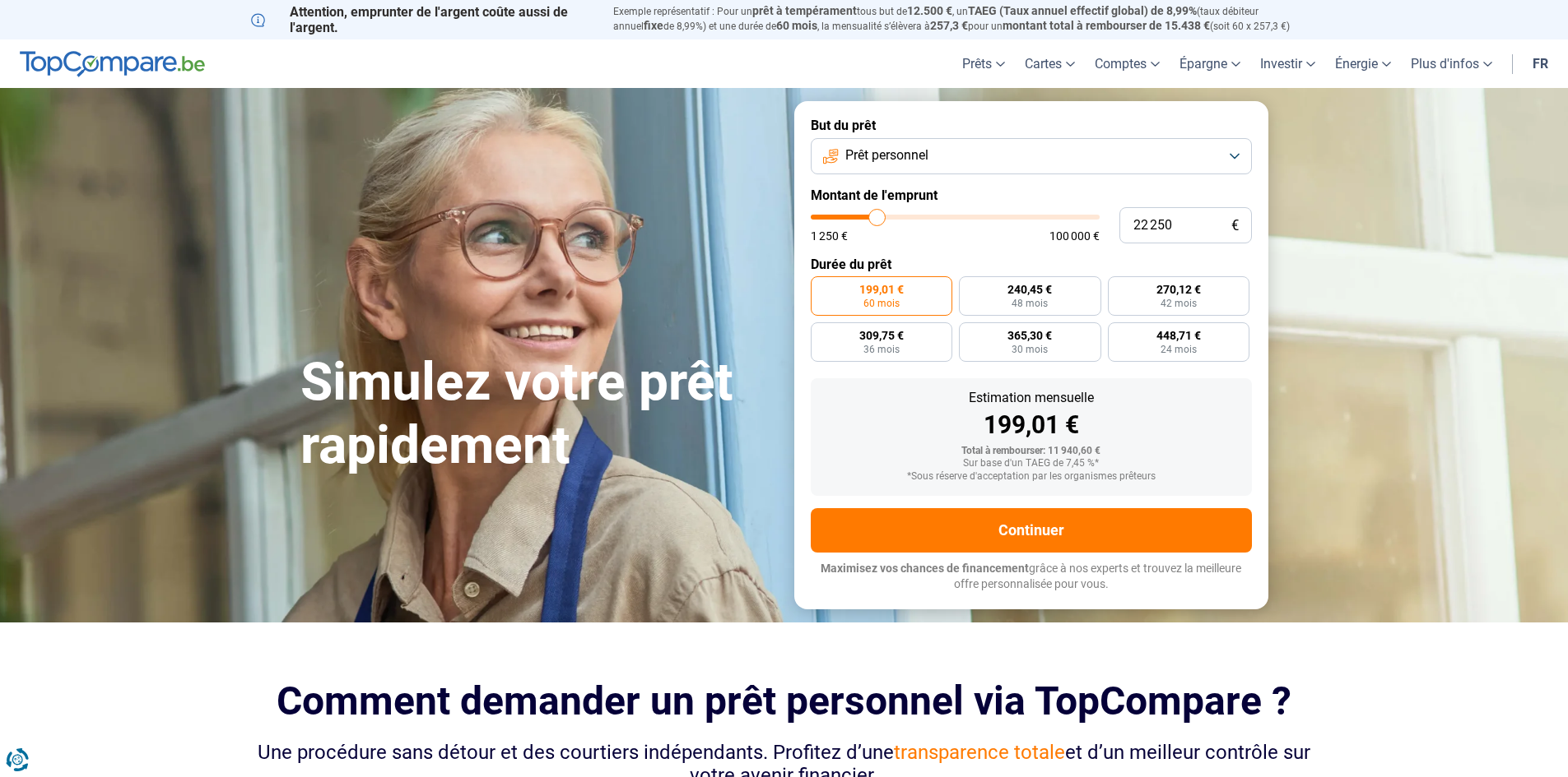
type input "22000"
type input "21 750"
type input "21750"
type input "21 500"
type input "21500"
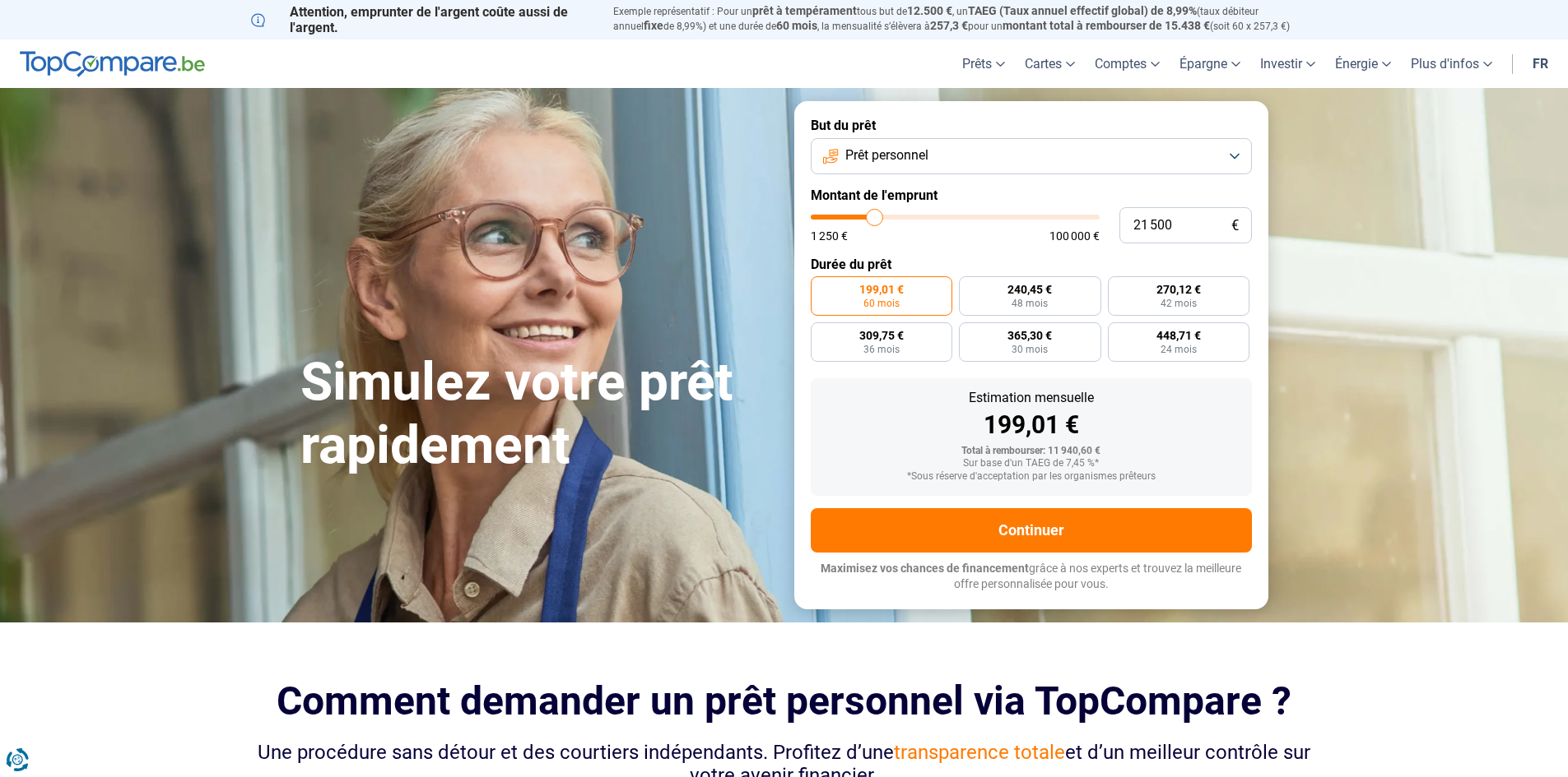
type input "21 250"
type input "21250"
type input "20 750"
type input "20750"
type input "20 500"
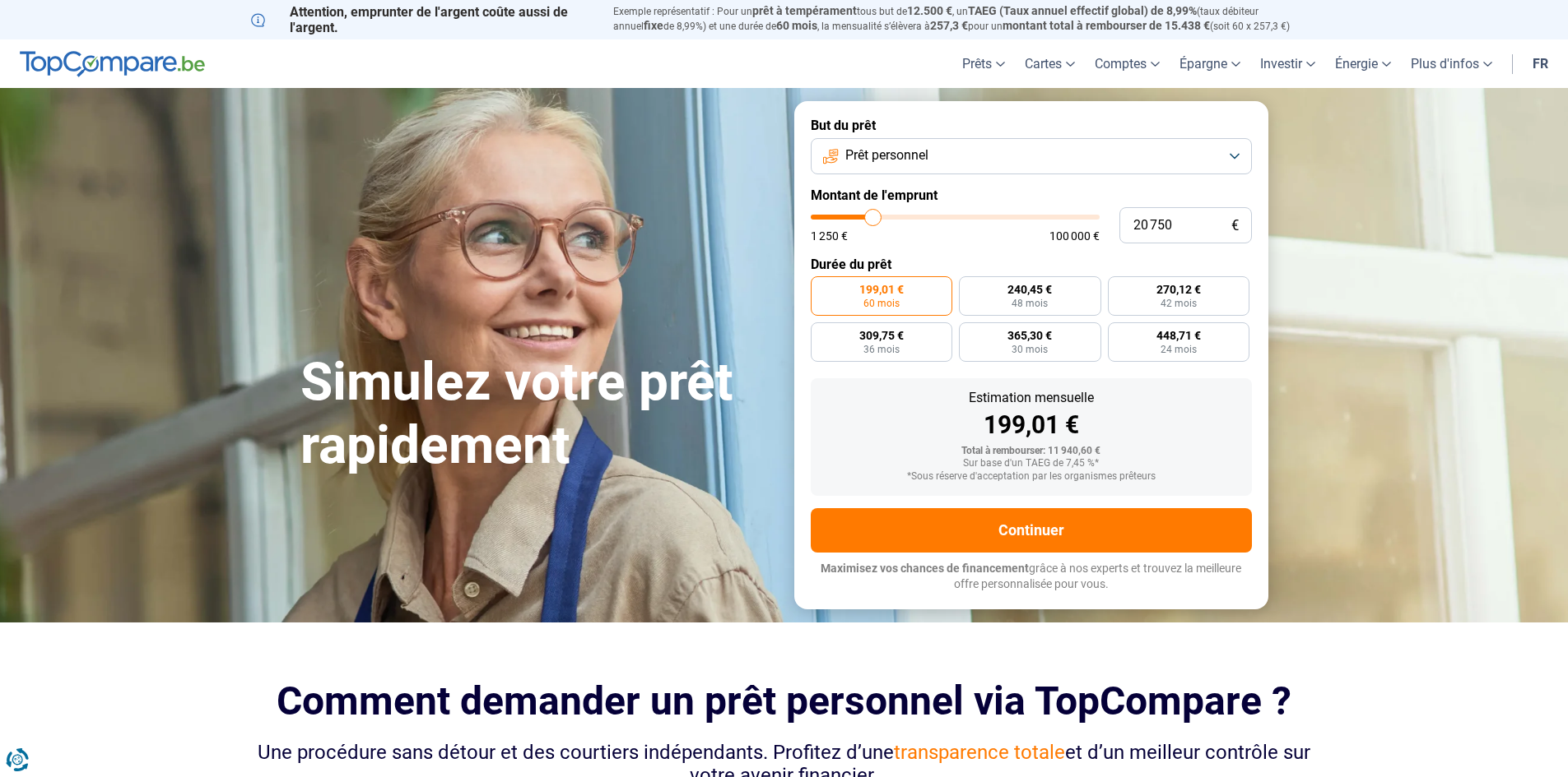
type input "20500"
type input "20 250"
type input "20250"
type input "20 000"
type input "20000"
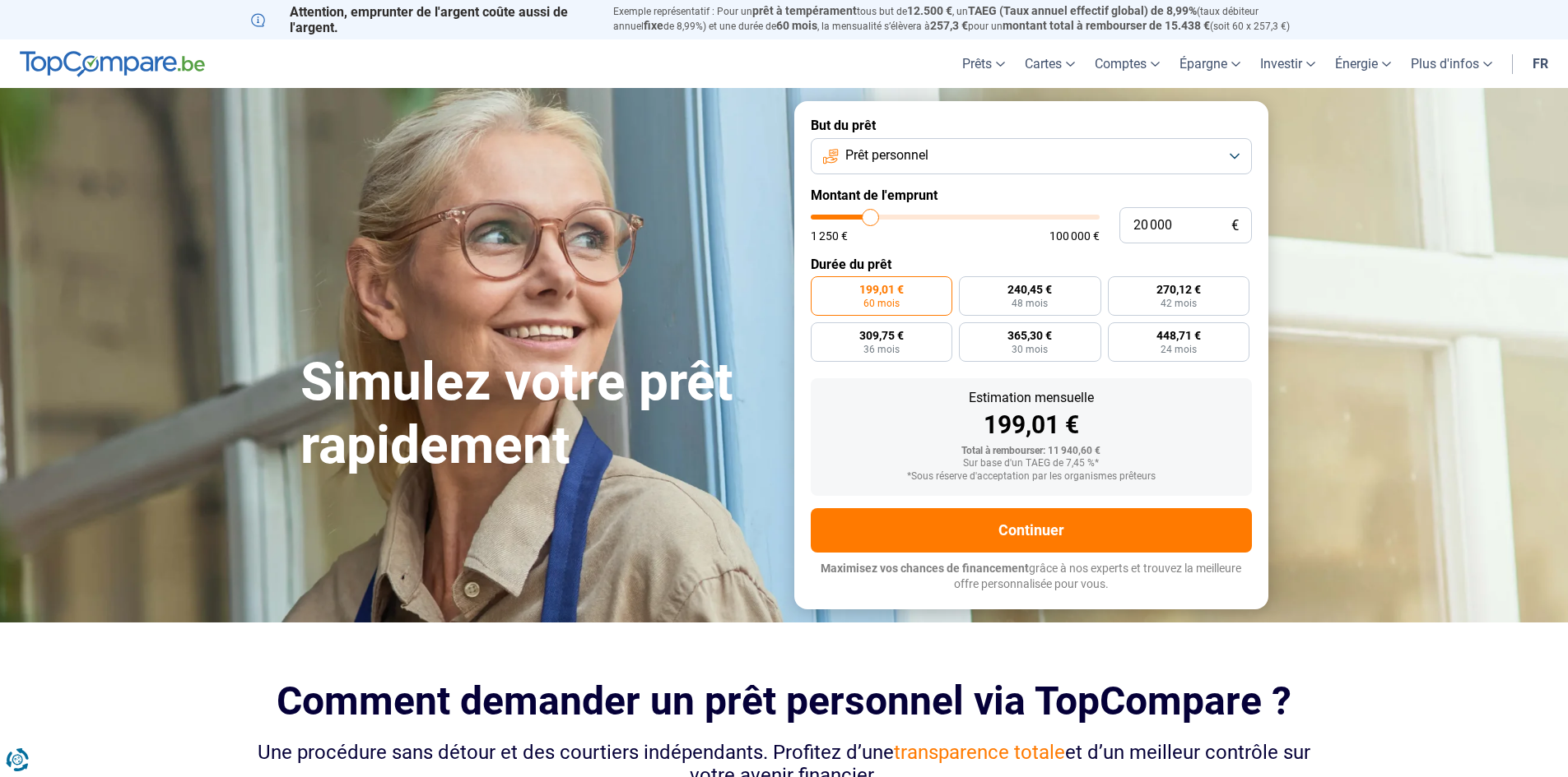
type input "19 750"
type input "19750"
type input "19 250"
type input "19250"
type input "19 000"
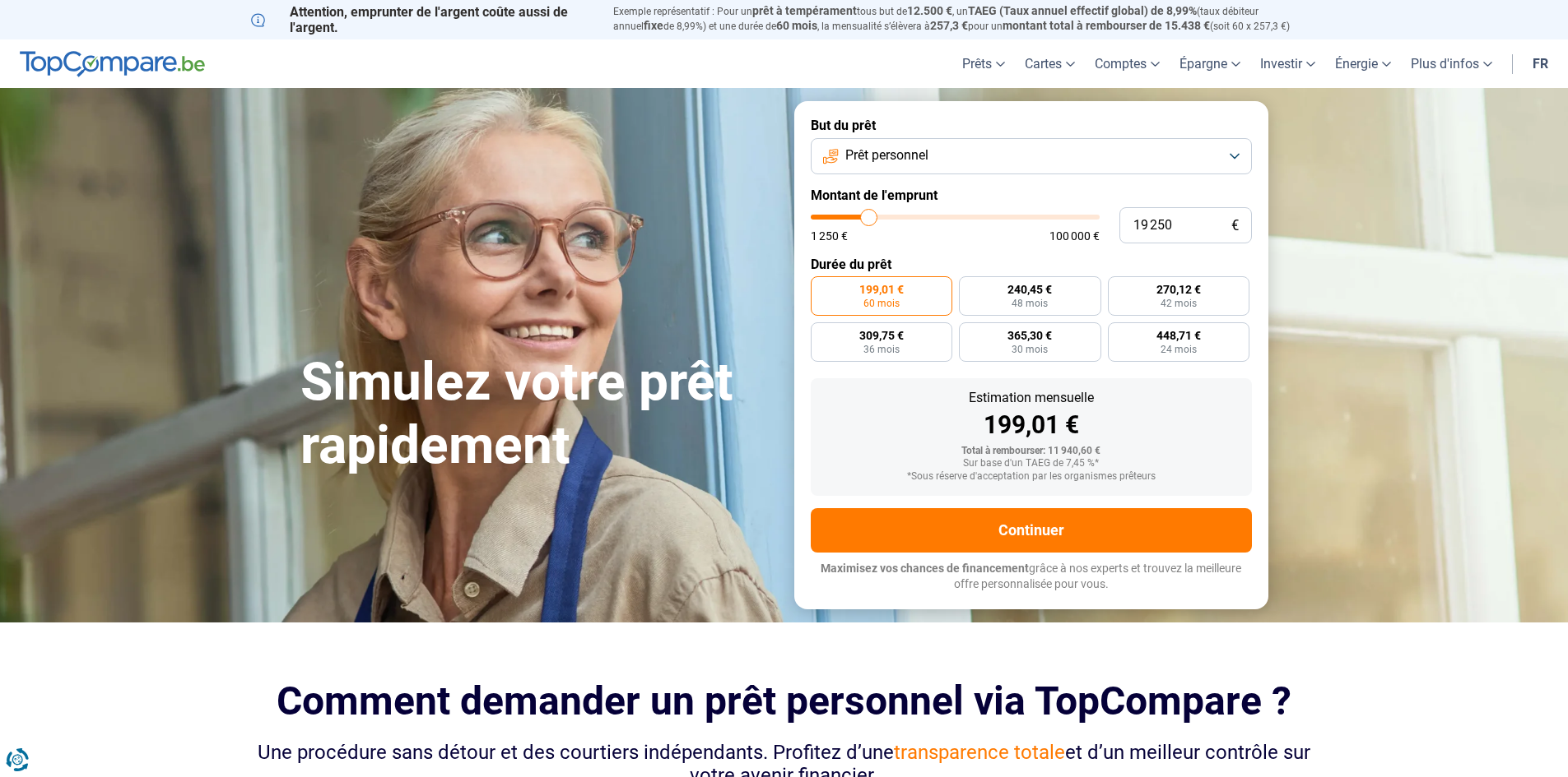
type input "19000"
type input "18 750"
type input "18750"
type input "18 500"
type input "18500"
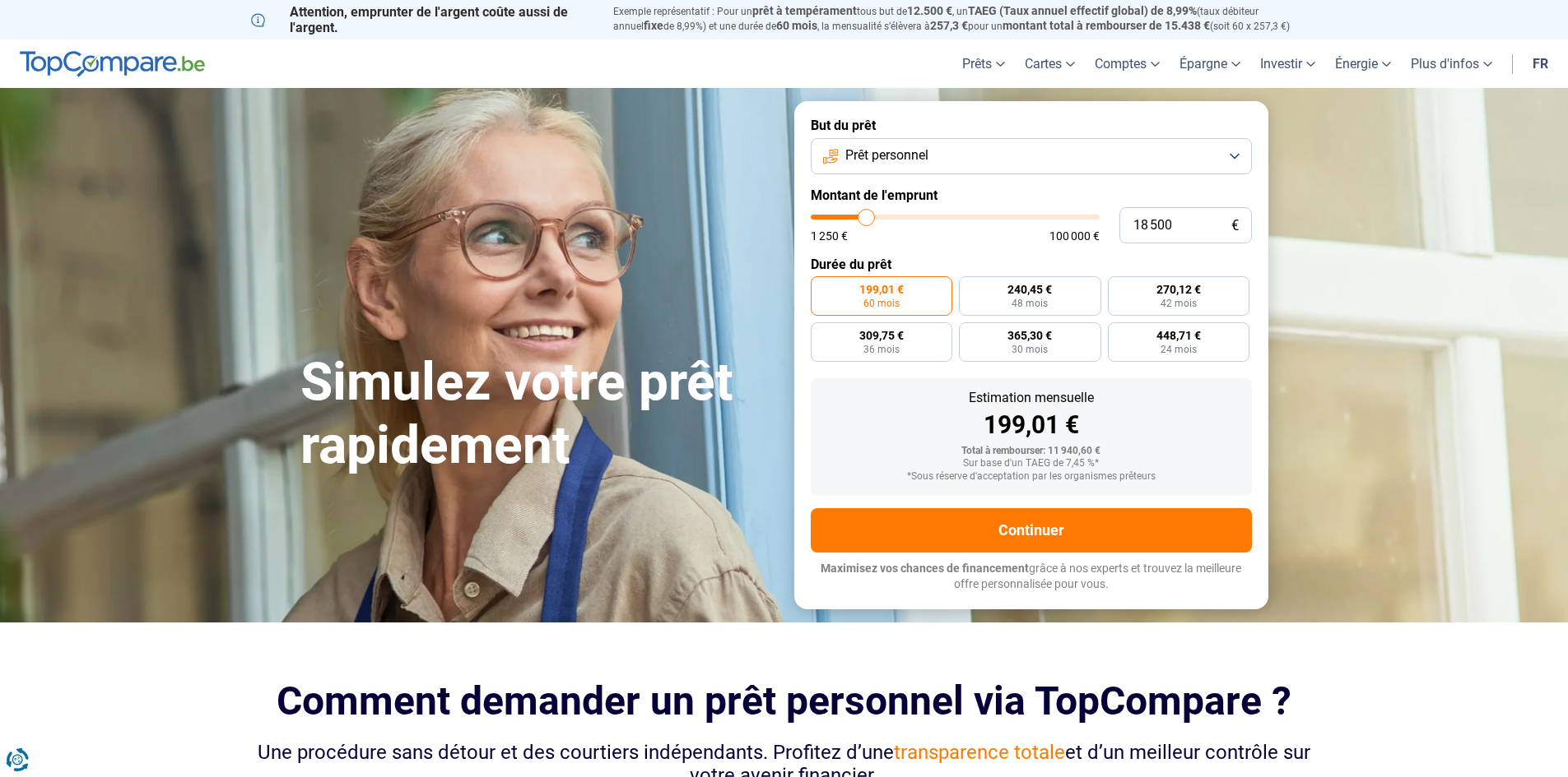
type input "18 000"
type input "18000"
type input "17 750"
type input "17750"
type input "17 500"
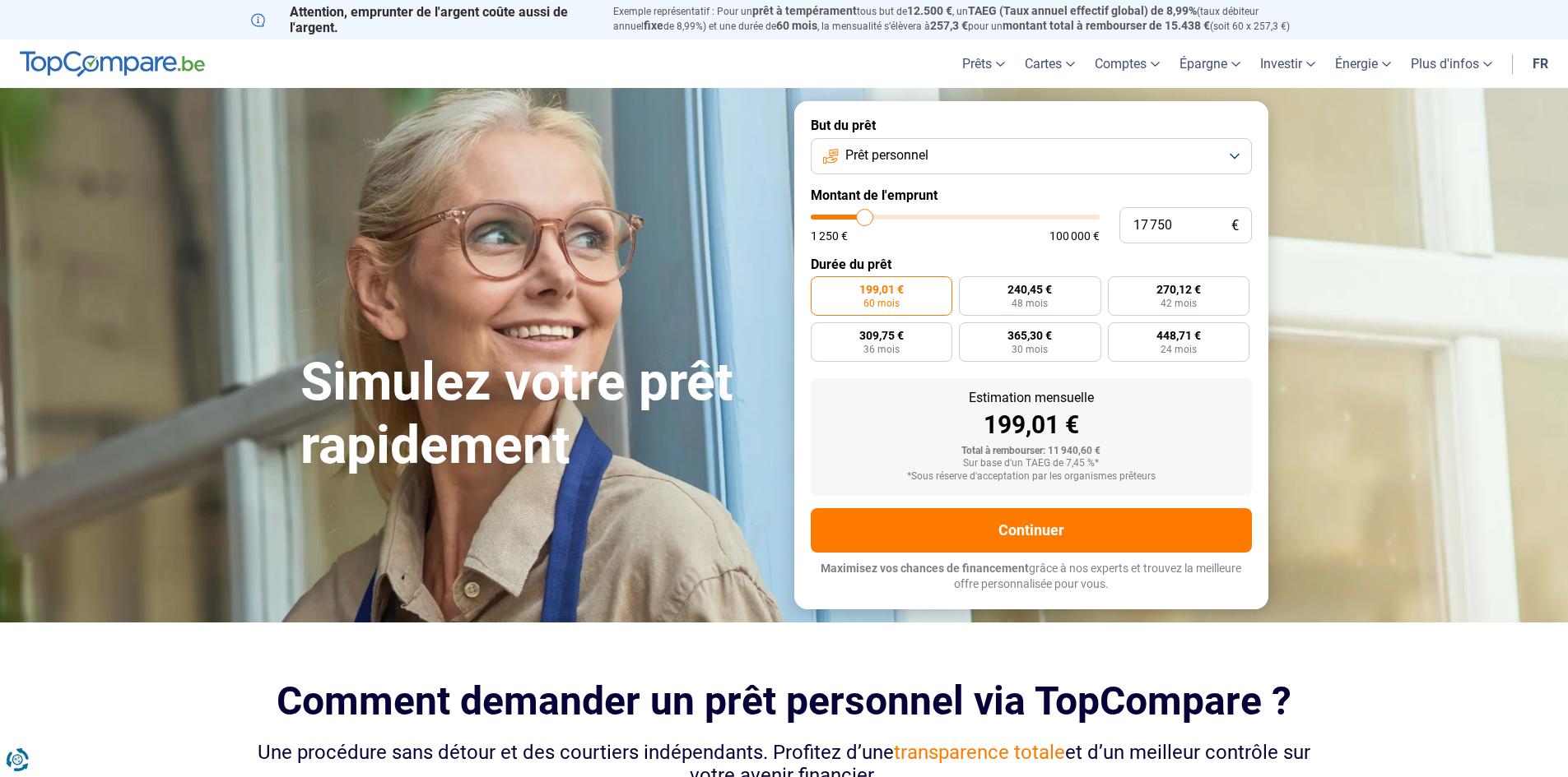
type input "17500"
type input "17 250"
type input "17250"
type input "17 000"
type input "17000"
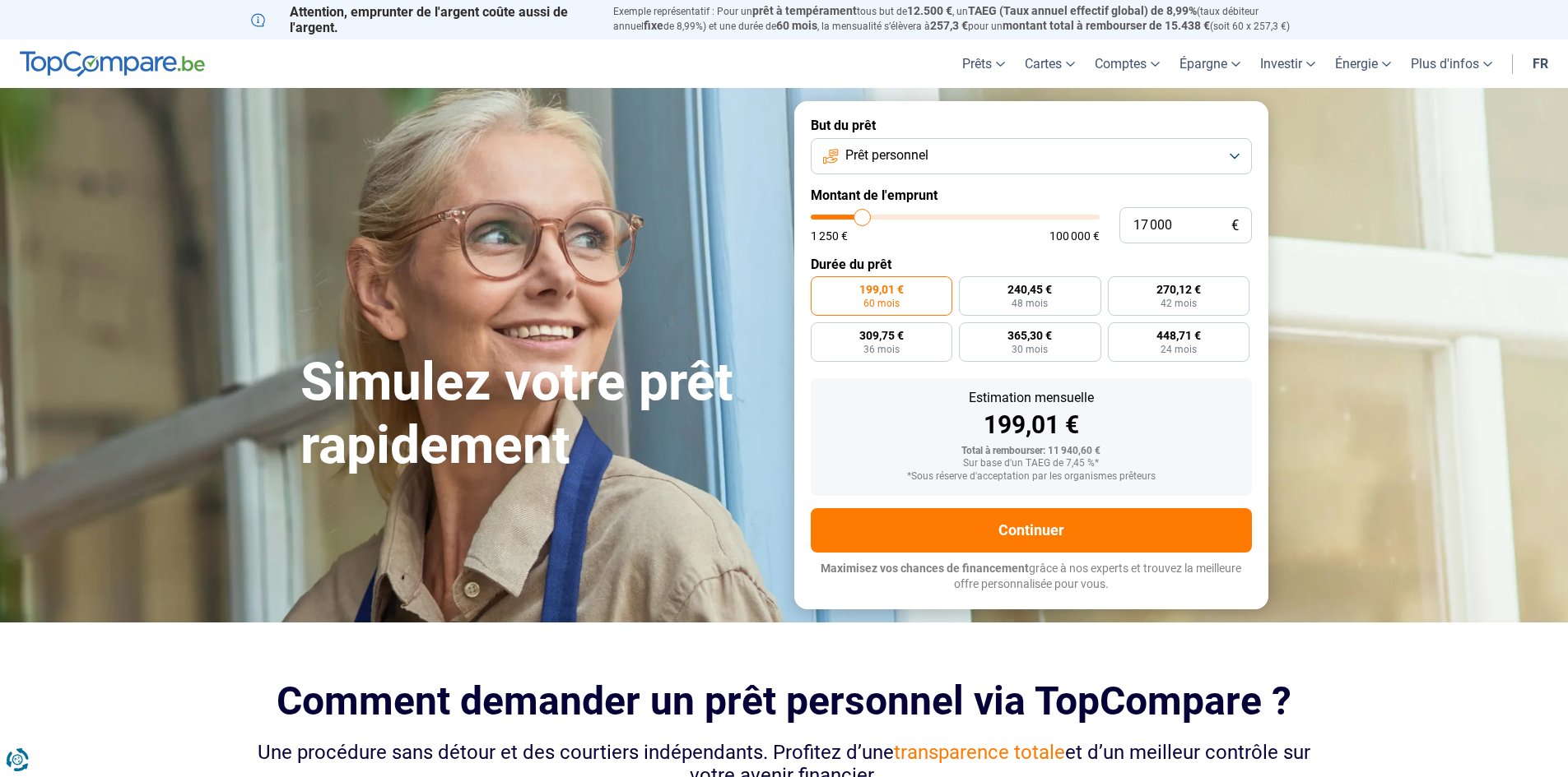
type input "16 500"
type input "16500"
type input "16 250"
type input "16250"
type input "16 000"
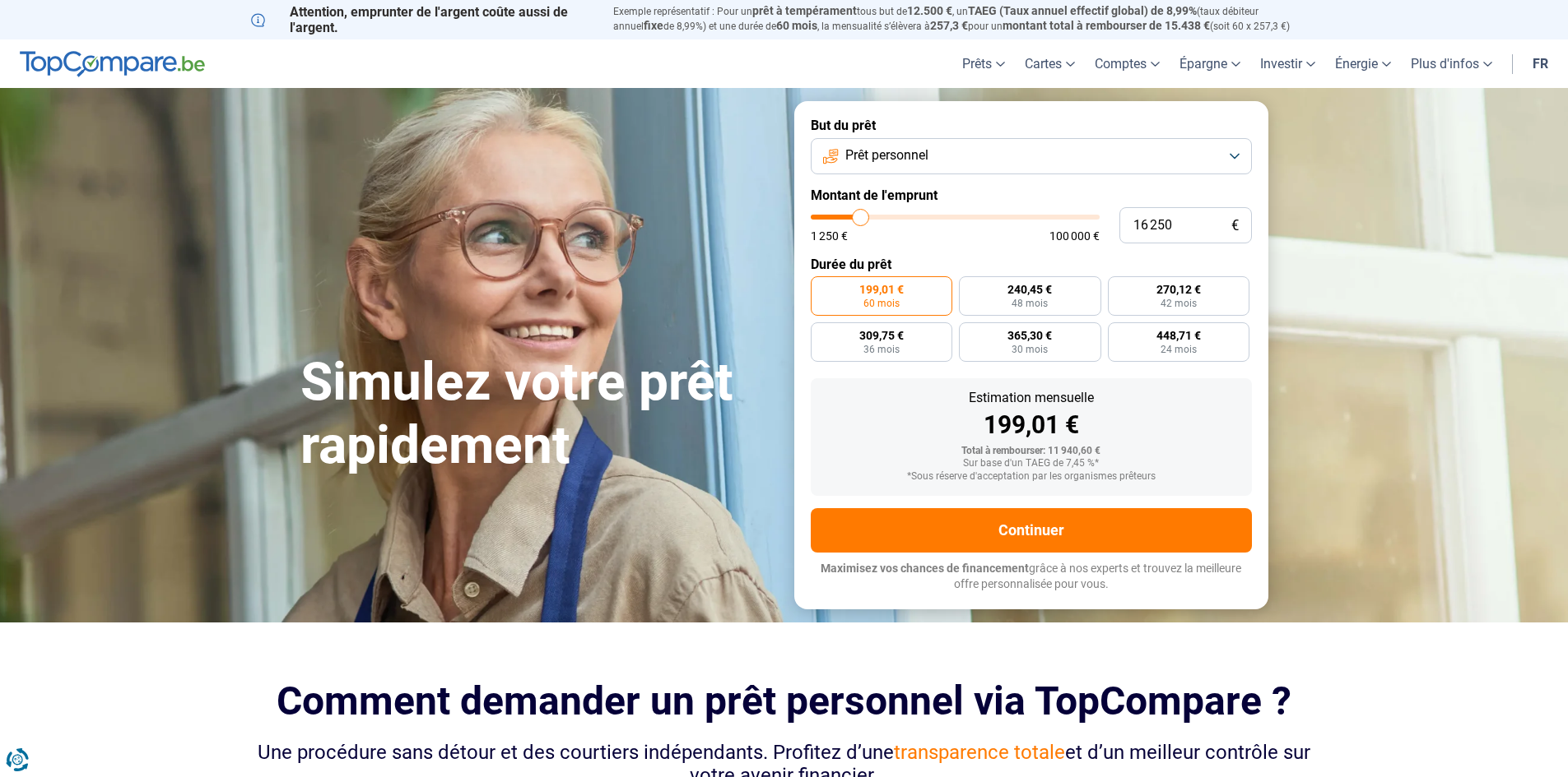
type input "16000"
type input "15 750"
type input "15750"
type input "15 500"
type input "15500"
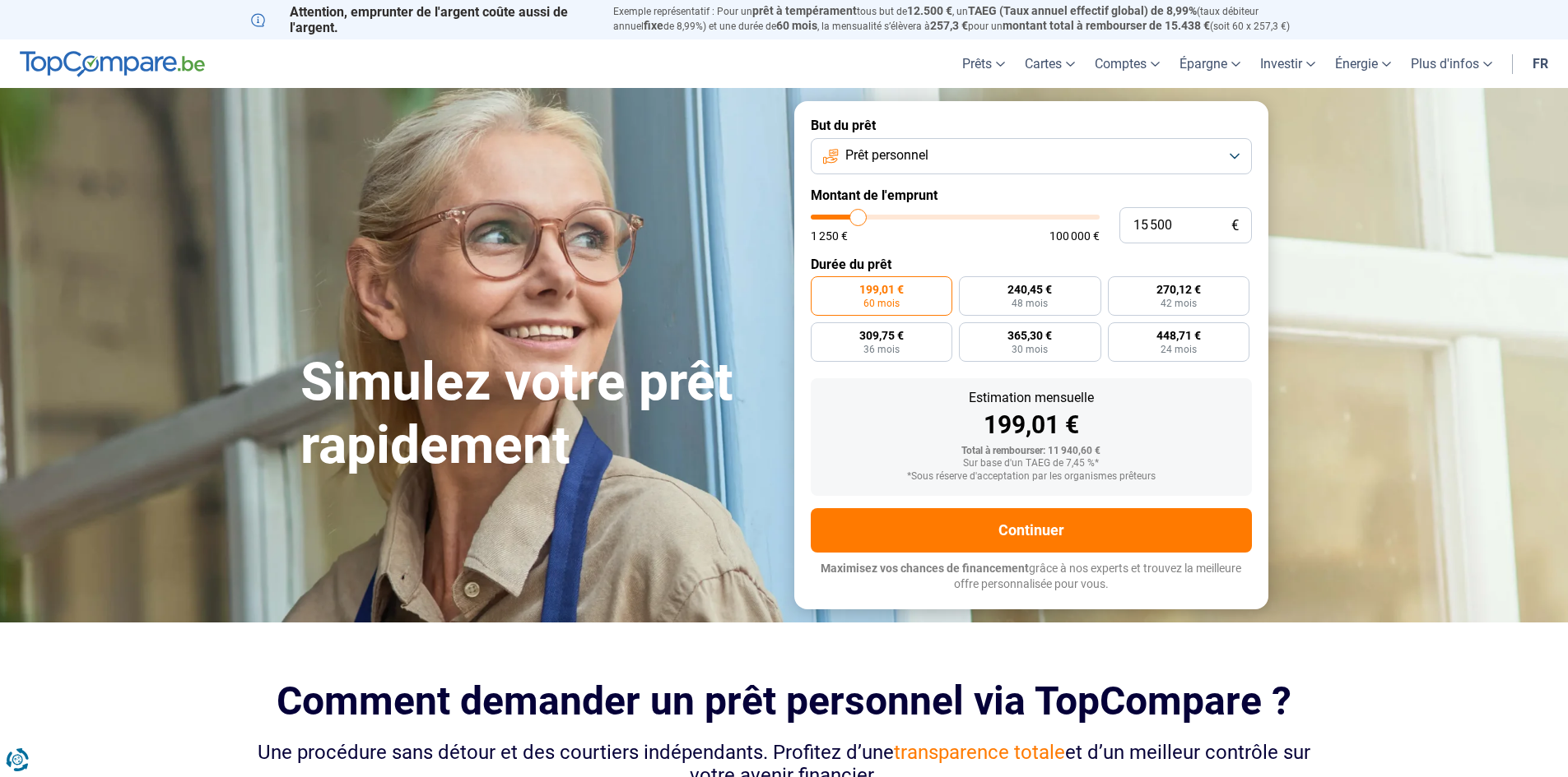
type input "15 000"
type input "15000"
type input "14 750"
type input "14750"
type input "14 500"
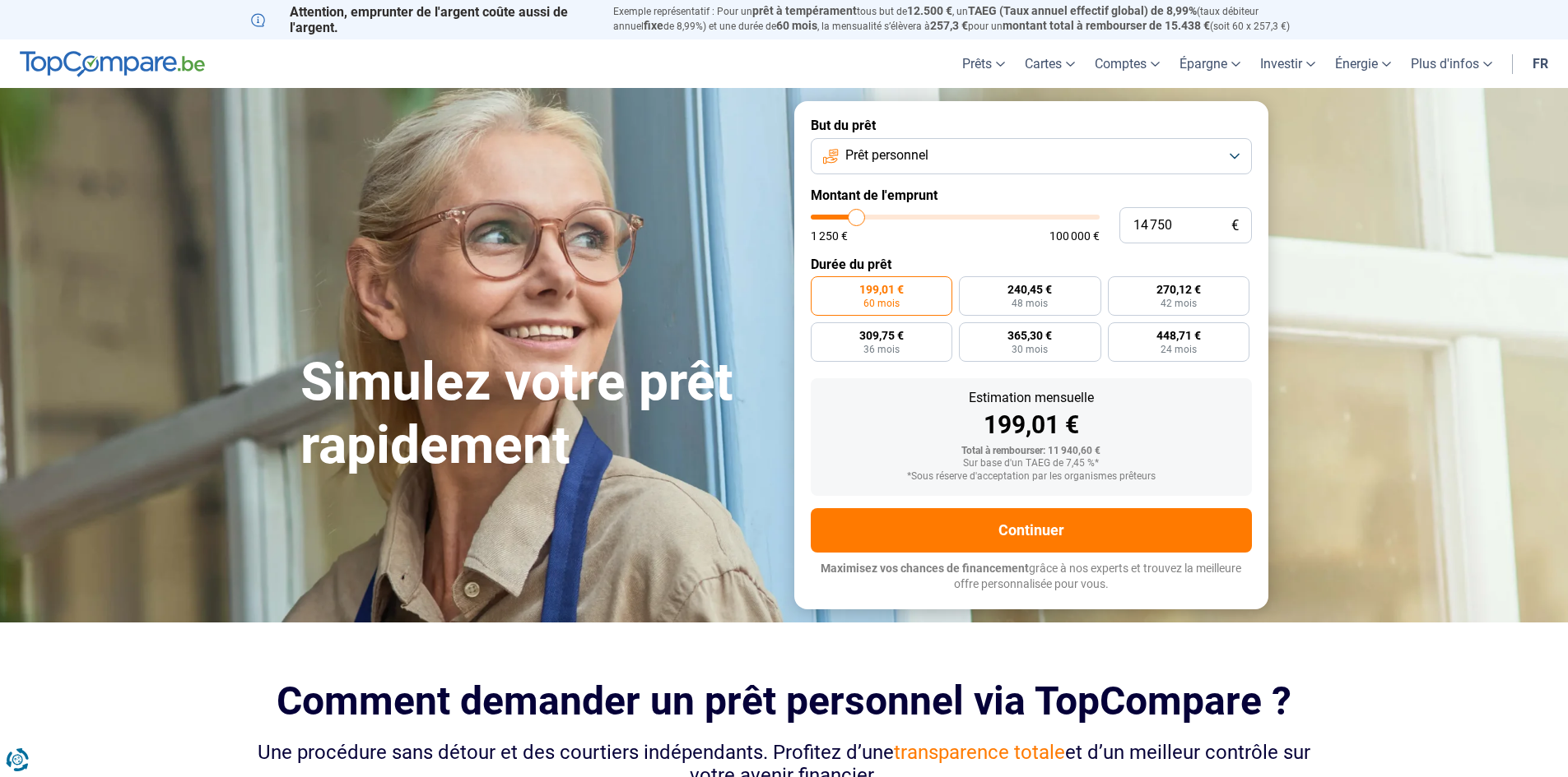
type input "14500"
type input "14 250"
type input "14250"
type input "14 000"
type input "14000"
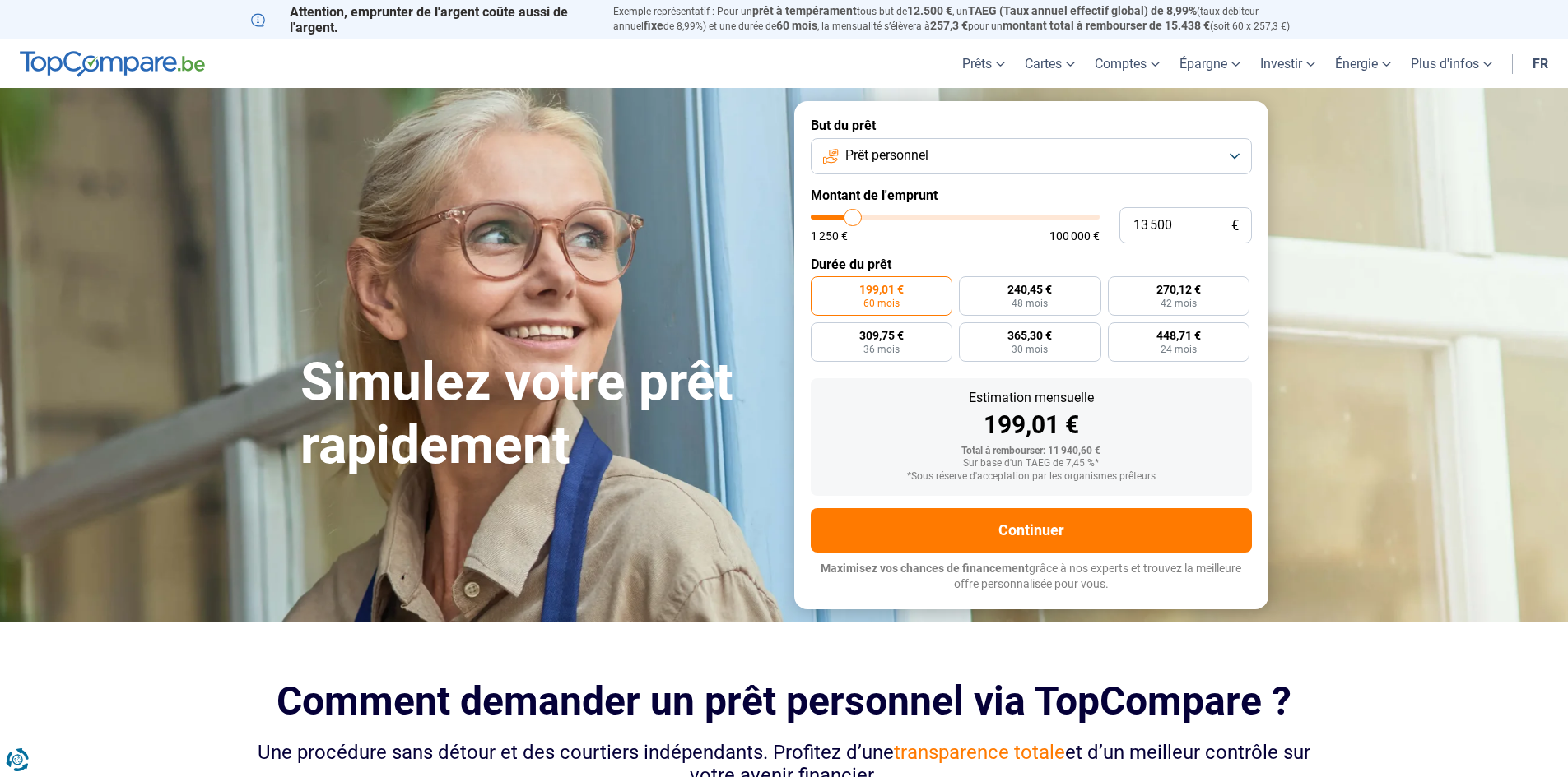
drag, startPoint x: 847, startPoint y: 222, endPoint x: 854, endPoint y: 228, distance: 9.2
click at [854, 220] on input "range" at bounding box center [955, 216] width 289 height 5
